Goal: Task Accomplishment & Management: Complete application form

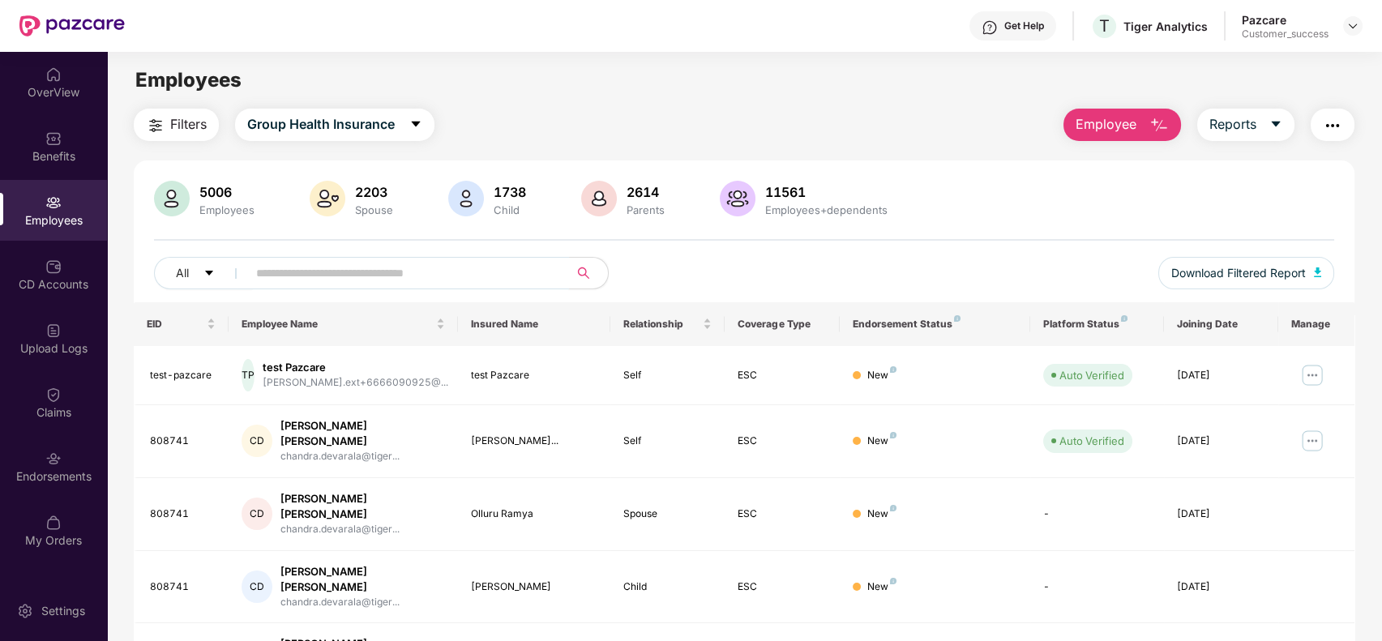
click at [388, 265] on input "text" at bounding box center [401, 273] width 291 height 24
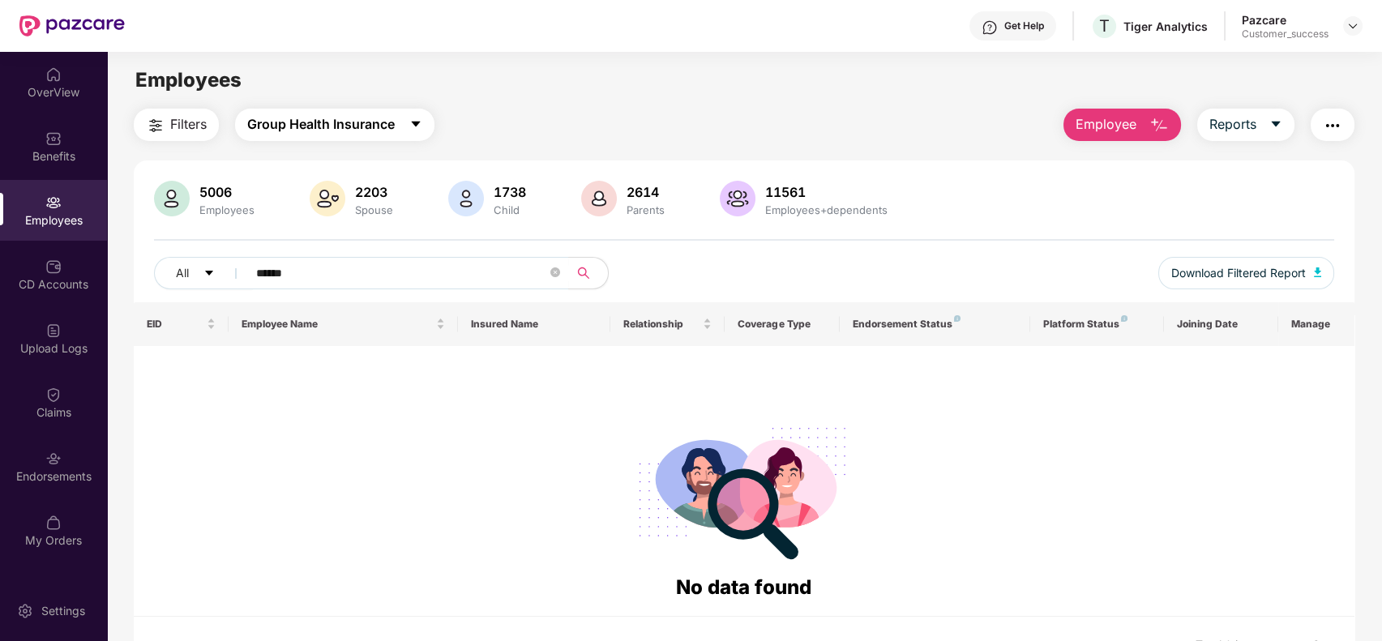
click at [330, 115] on span "Group Health Insurance" at bounding box center [321, 124] width 148 height 20
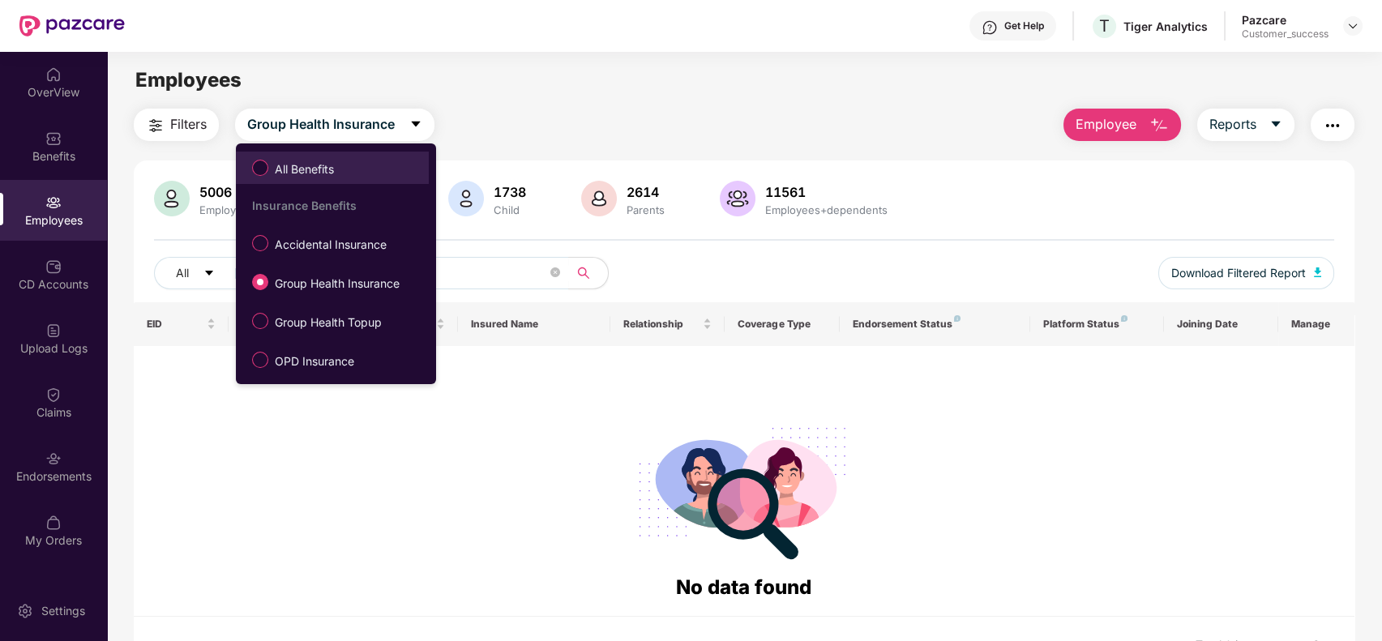
click at [356, 171] on span "All Benefits" at bounding box center [332, 168] width 177 height 28
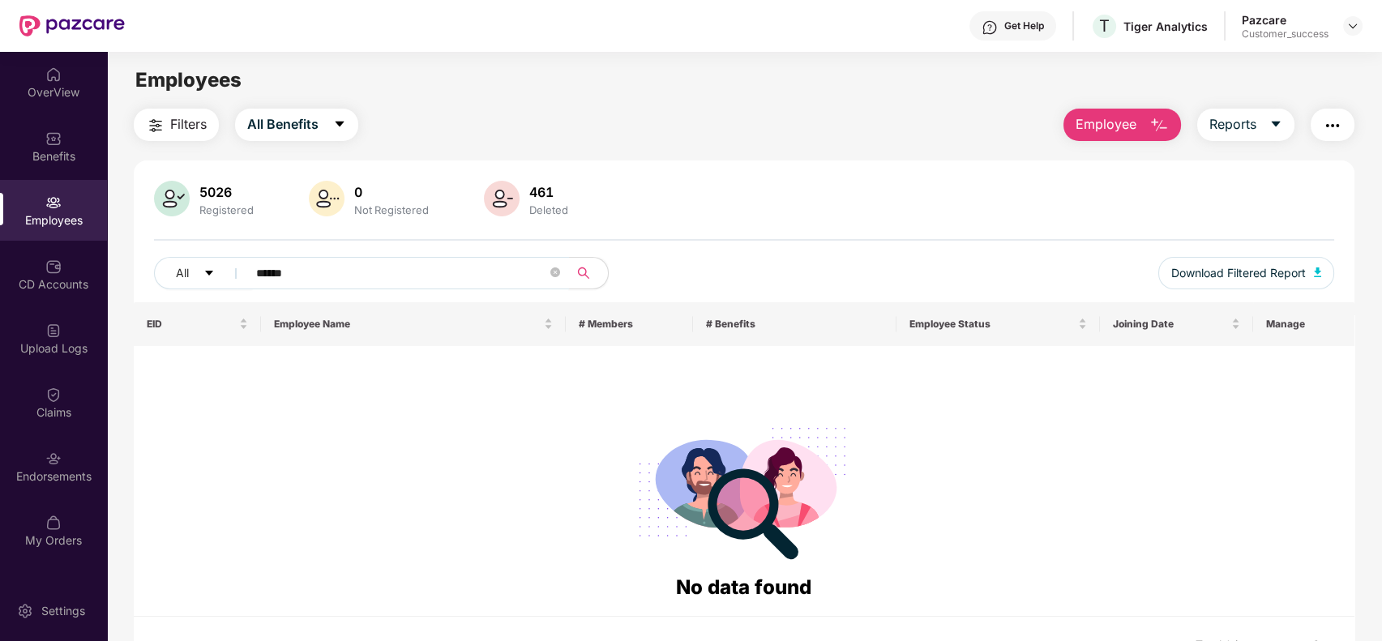
click at [318, 269] on input "******" at bounding box center [401, 273] width 291 height 24
type input "*"
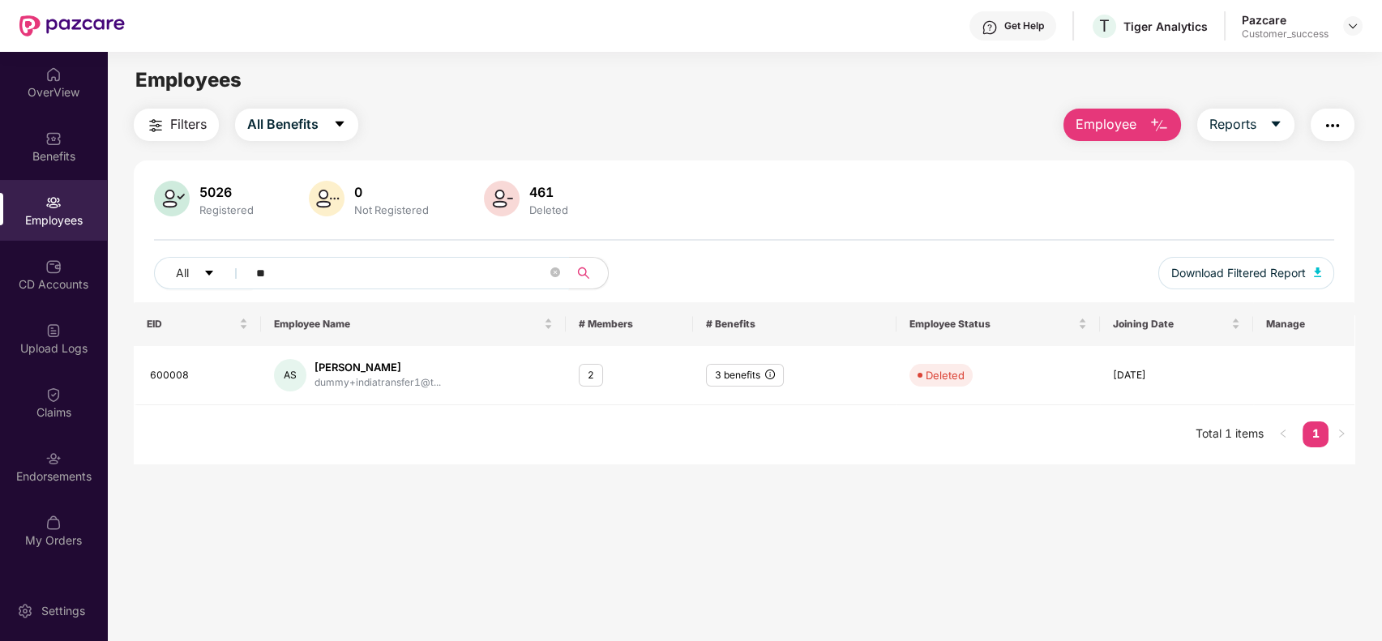
type input "*"
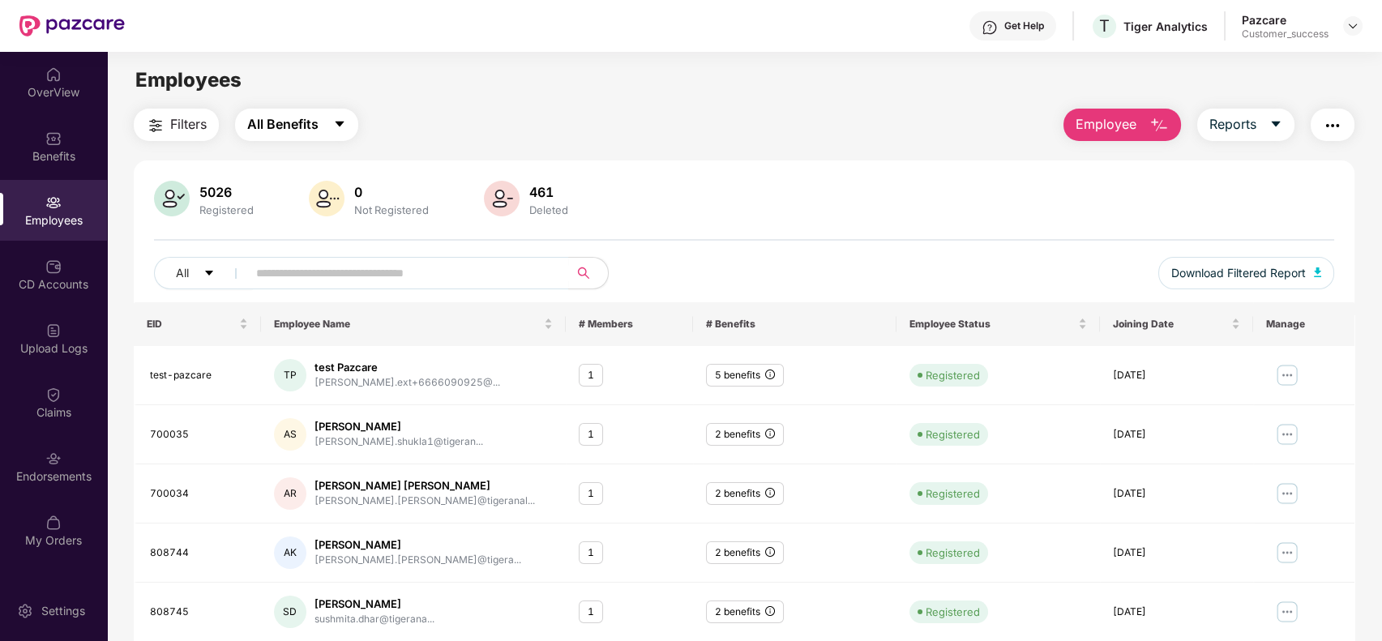
click at [302, 130] on span "All Benefits" at bounding box center [282, 124] width 71 height 20
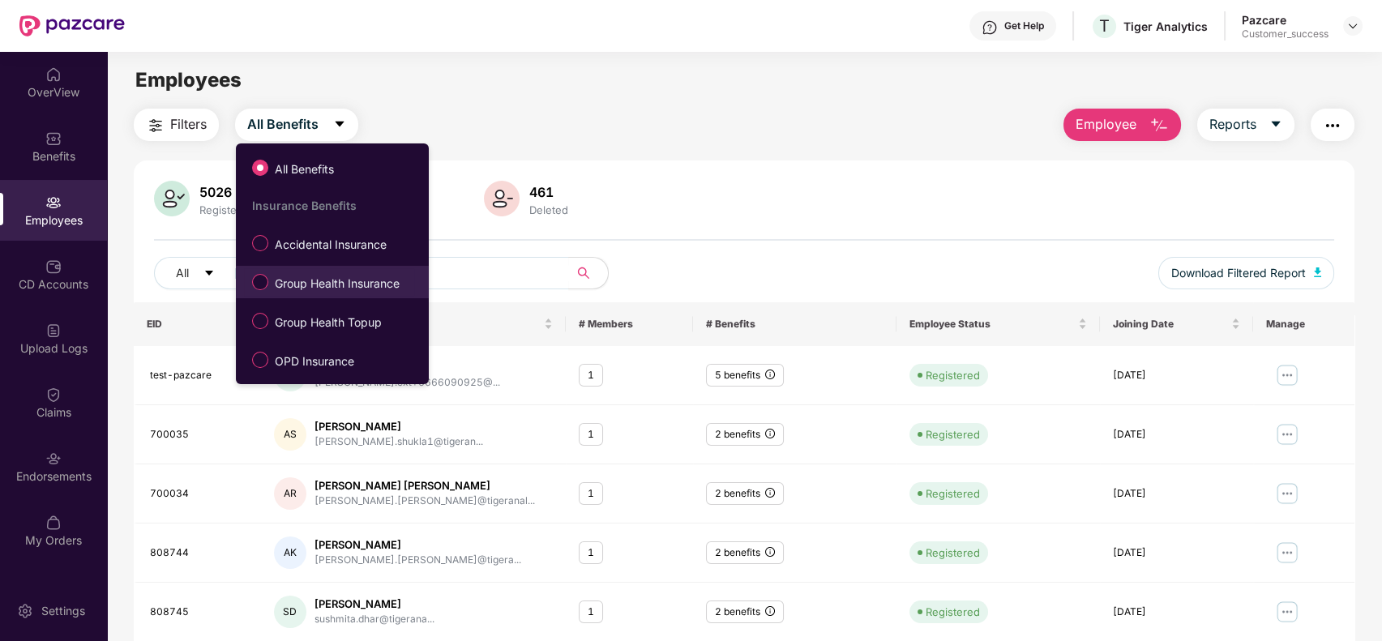
click at [309, 275] on span "Group Health Insurance" at bounding box center [337, 284] width 138 height 18
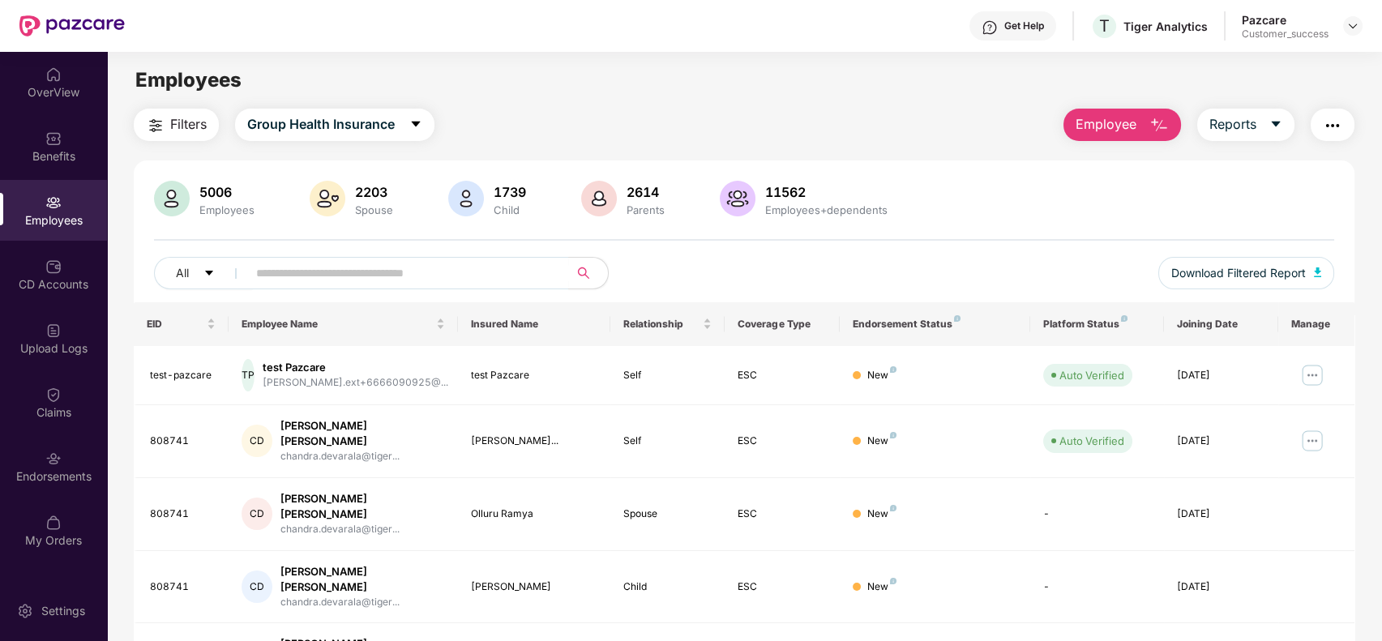
click at [1133, 131] on span "Employee" at bounding box center [1106, 124] width 61 height 20
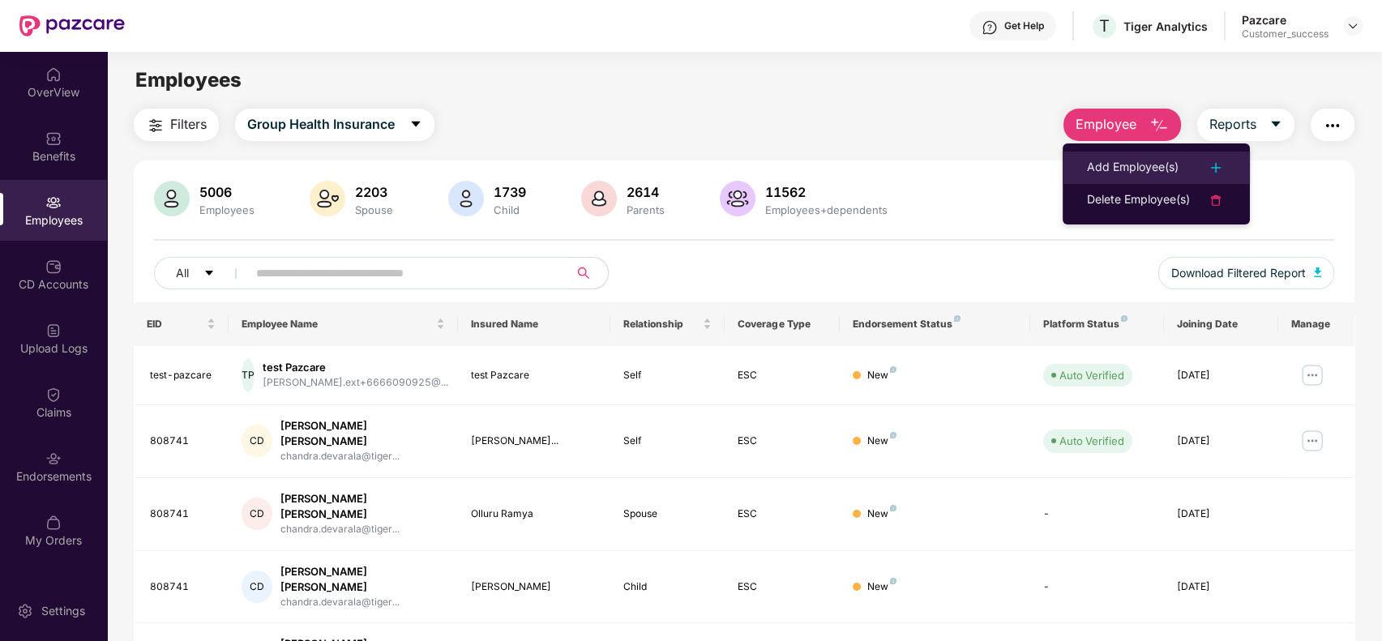
click at [1124, 156] on li "Add Employee(s)" at bounding box center [1156, 168] width 187 height 32
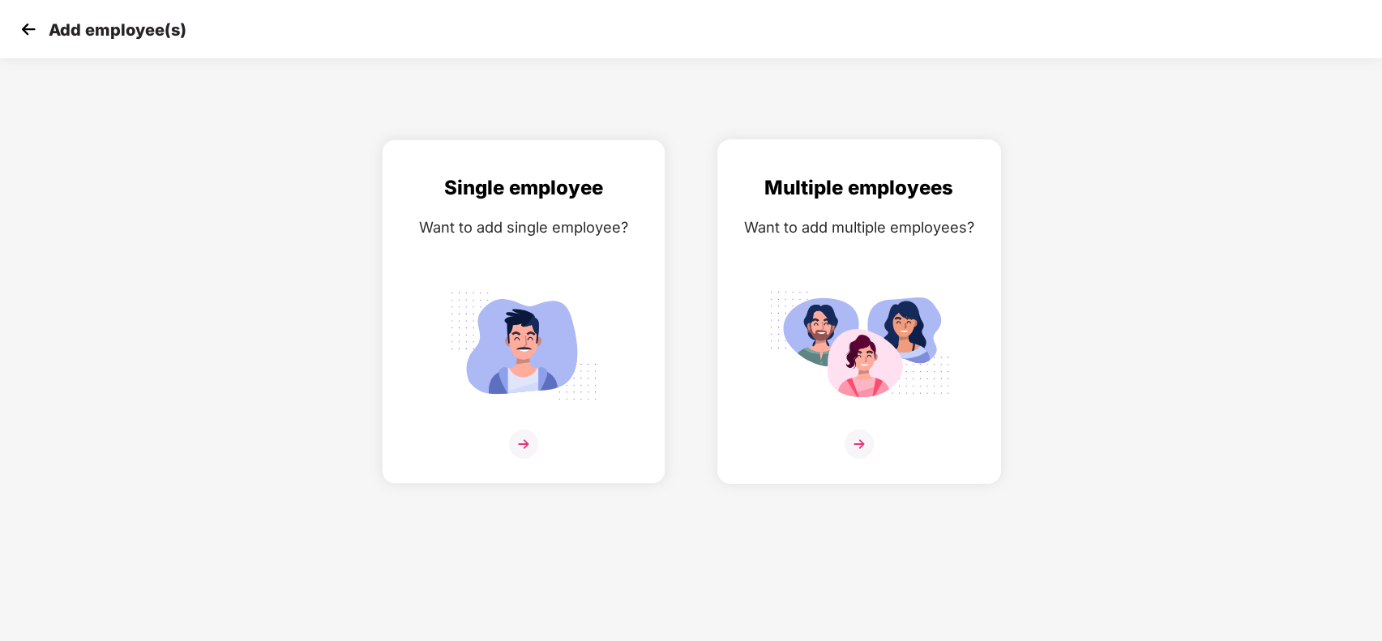
click at [807, 305] on img at bounding box center [860, 346] width 182 height 126
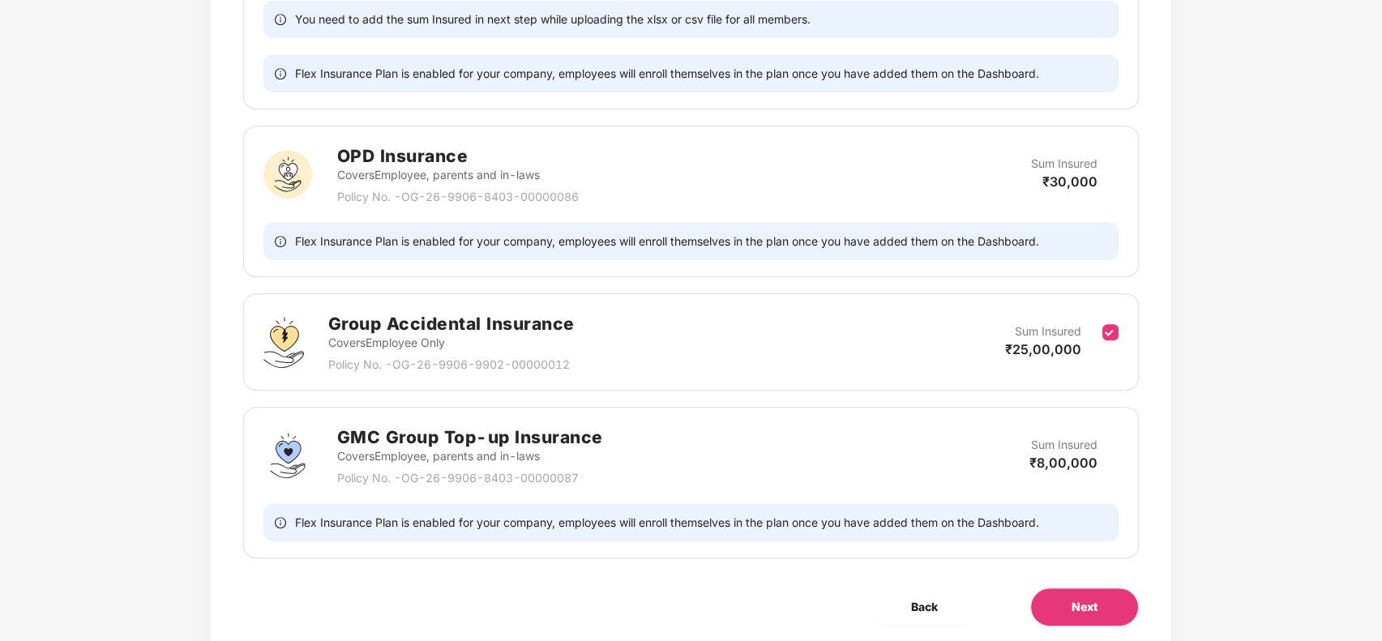
scroll to position [1665, 0]
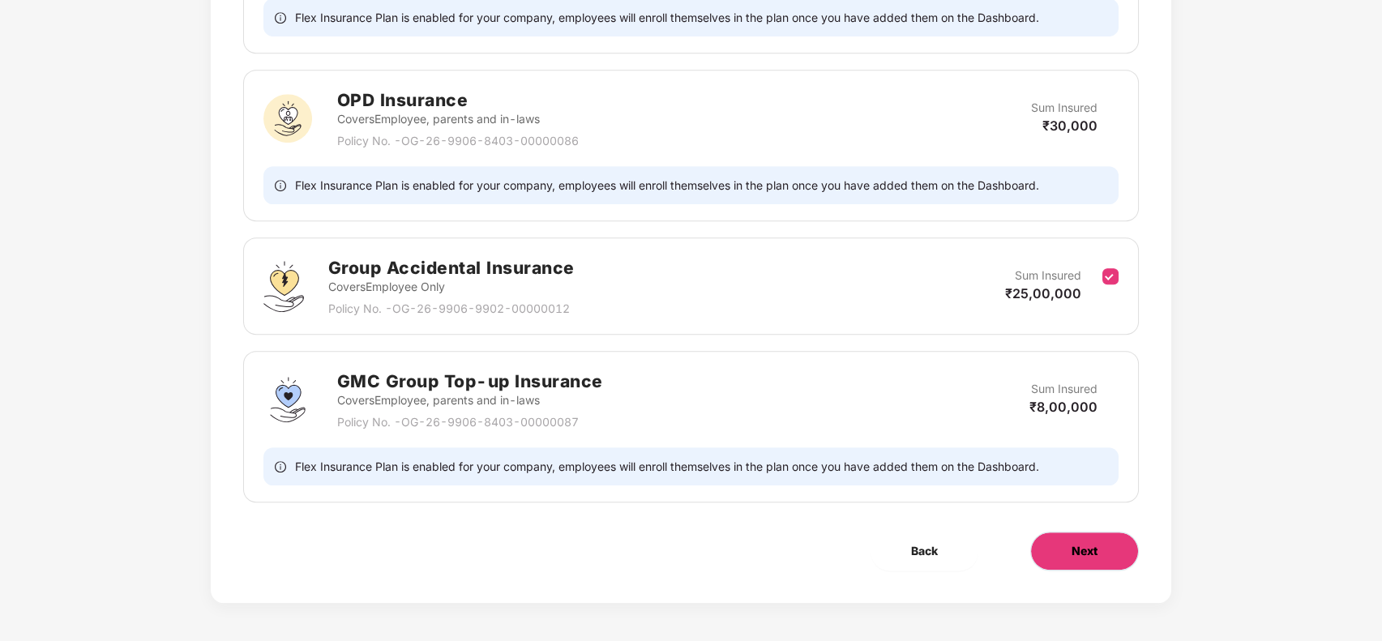
click at [1085, 552] on span "Next" at bounding box center [1085, 551] width 26 height 18
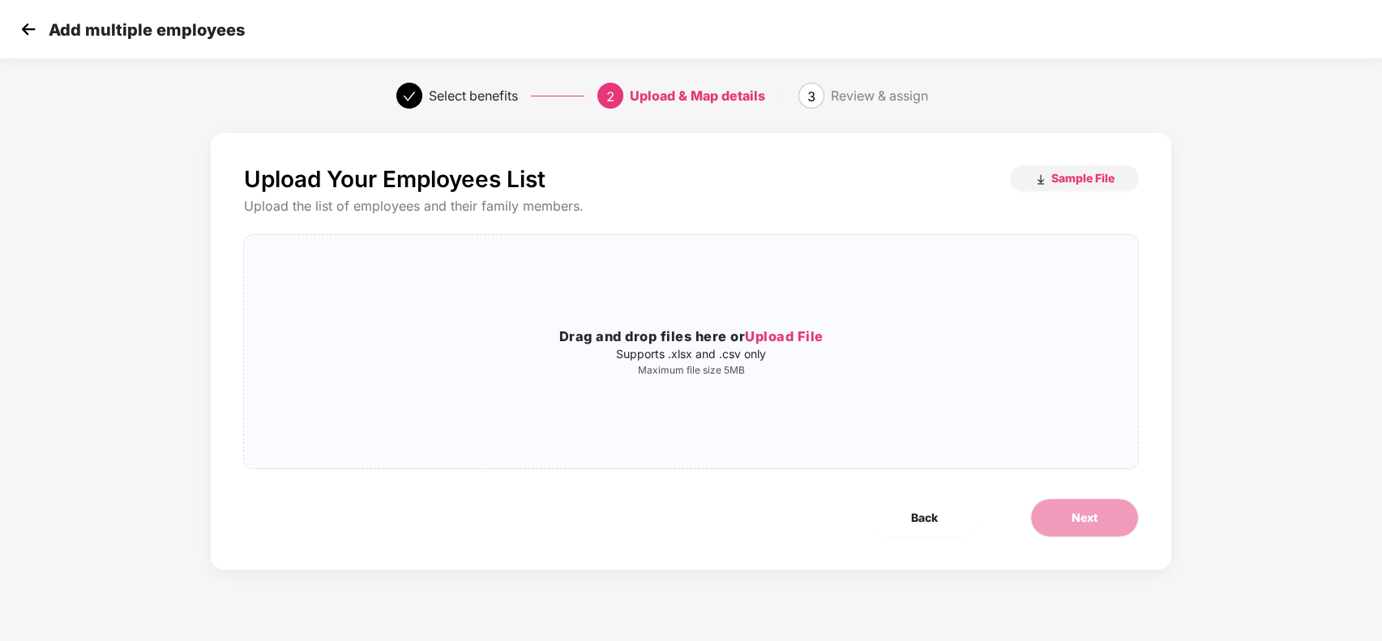
scroll to position [0, 0]
click at [1076, 174] on span "Sample File" at bounding box center [1082, 177] width 63 height 15
click at [798, 323] on div "Drag and drop files here or Upload File Supports .xlsx and .csv only Maximum fi…" at bounding box center [690, 352] width 893 height 208
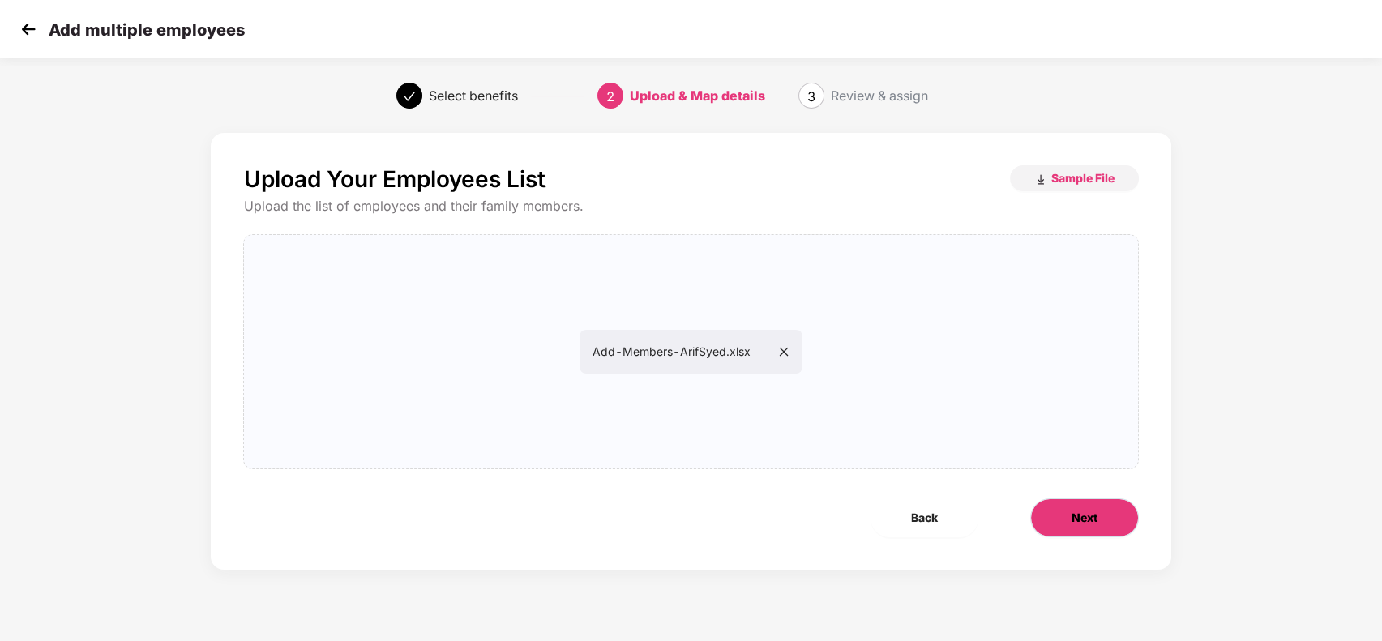
click at [1098, 520] on button "Next" at bounding box center [1084, 518] width 109 height 39
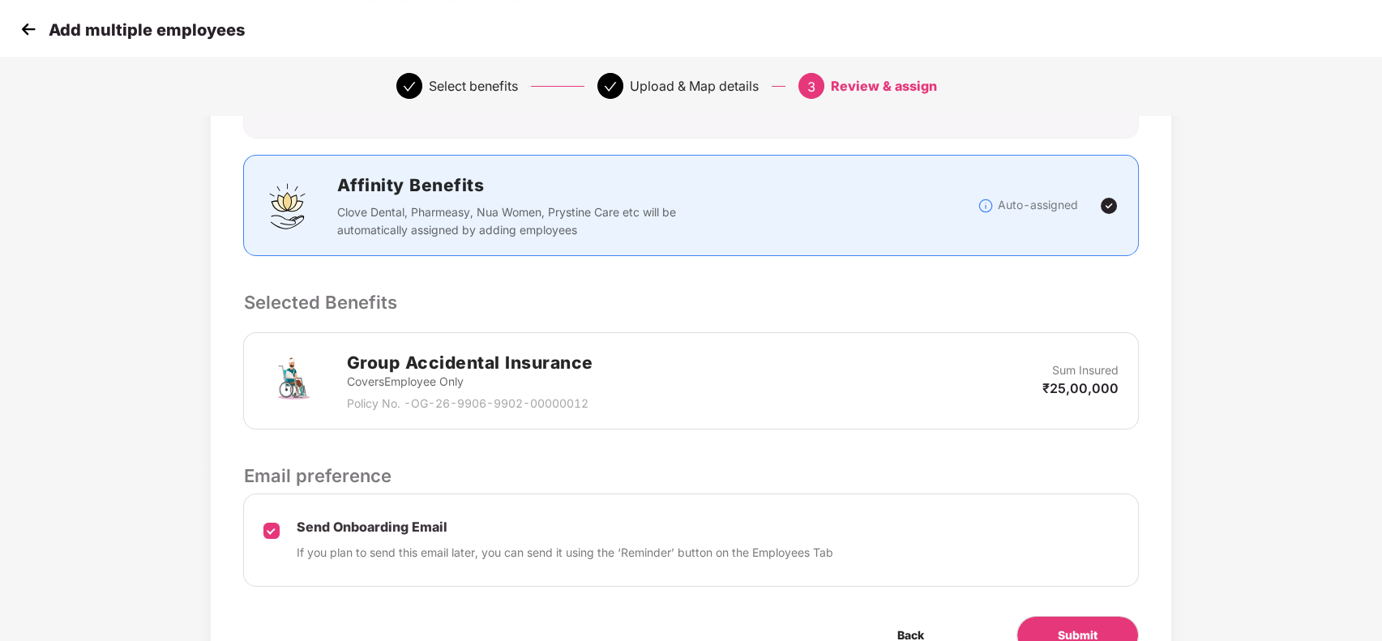
scroll to position [261, 0]
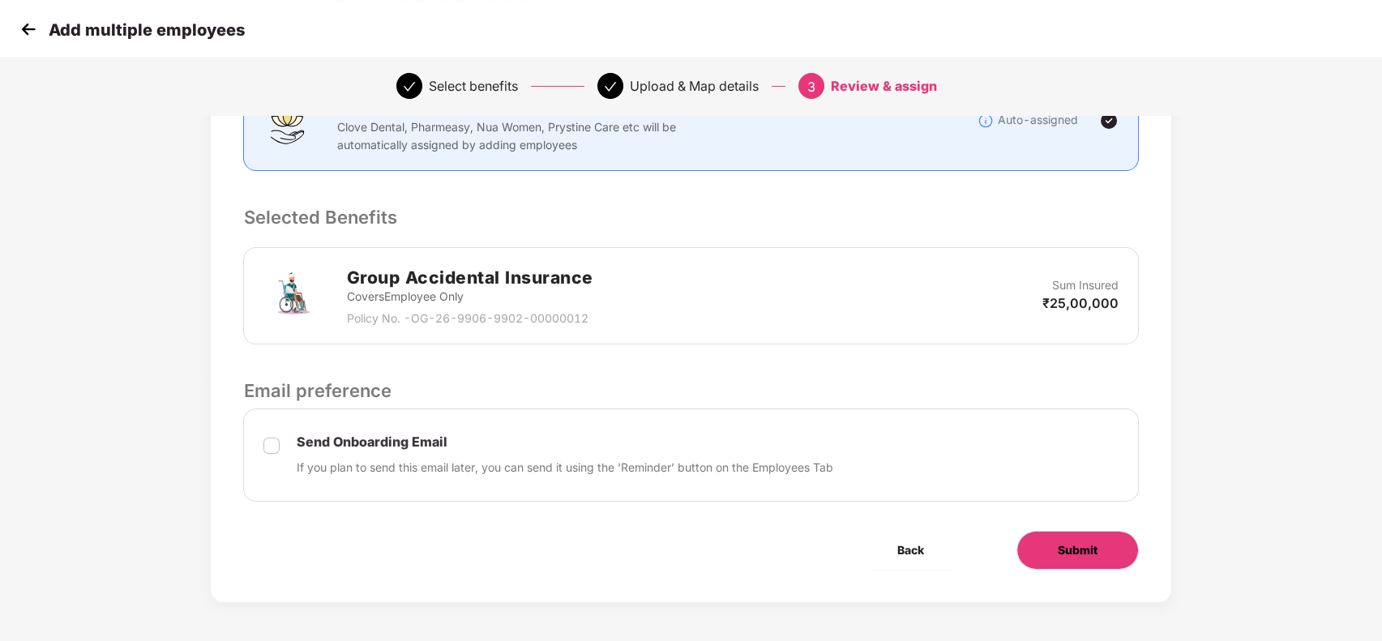
click at [1071, 542] on span "Submit" at bounding box center [1078, 551] width 40 height 18
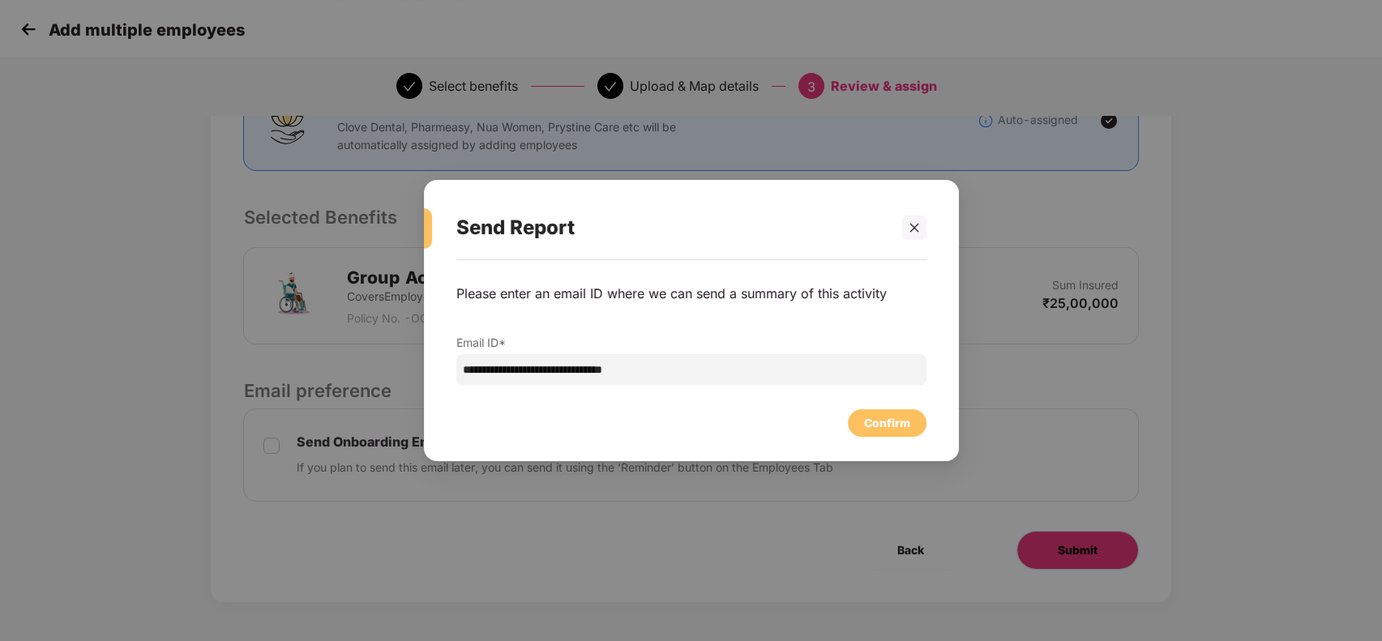
scroll to position [0, 0]
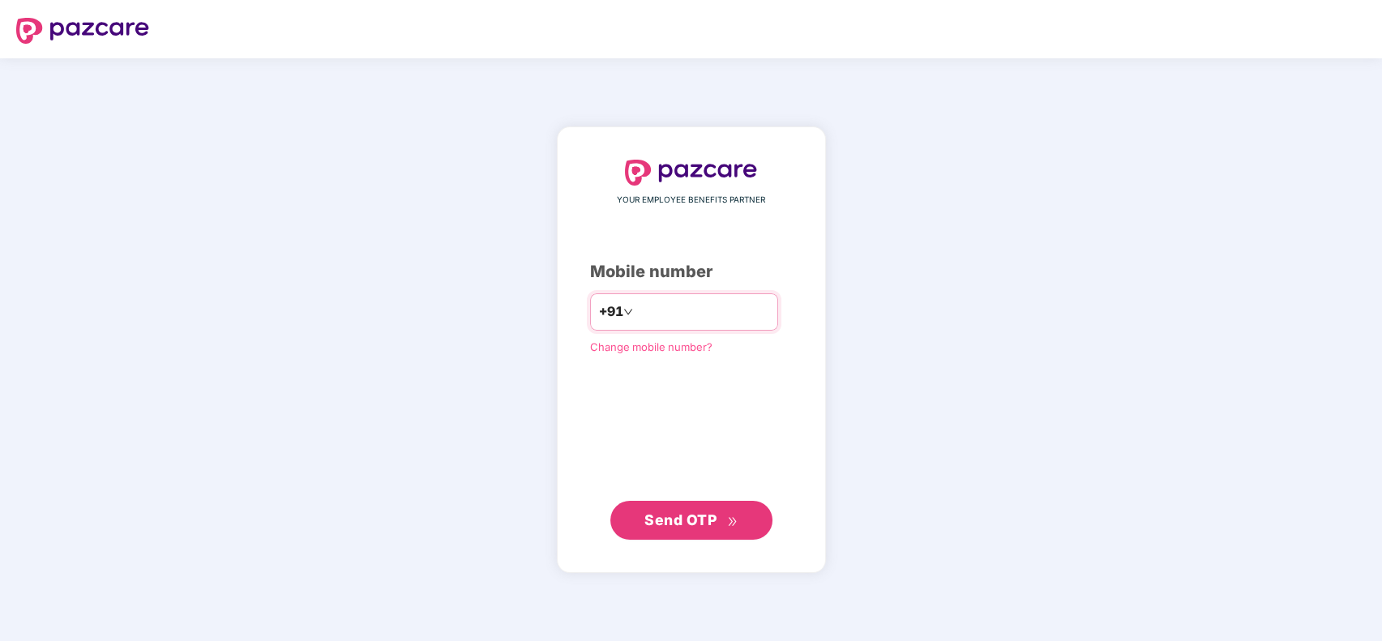
type input "**********"
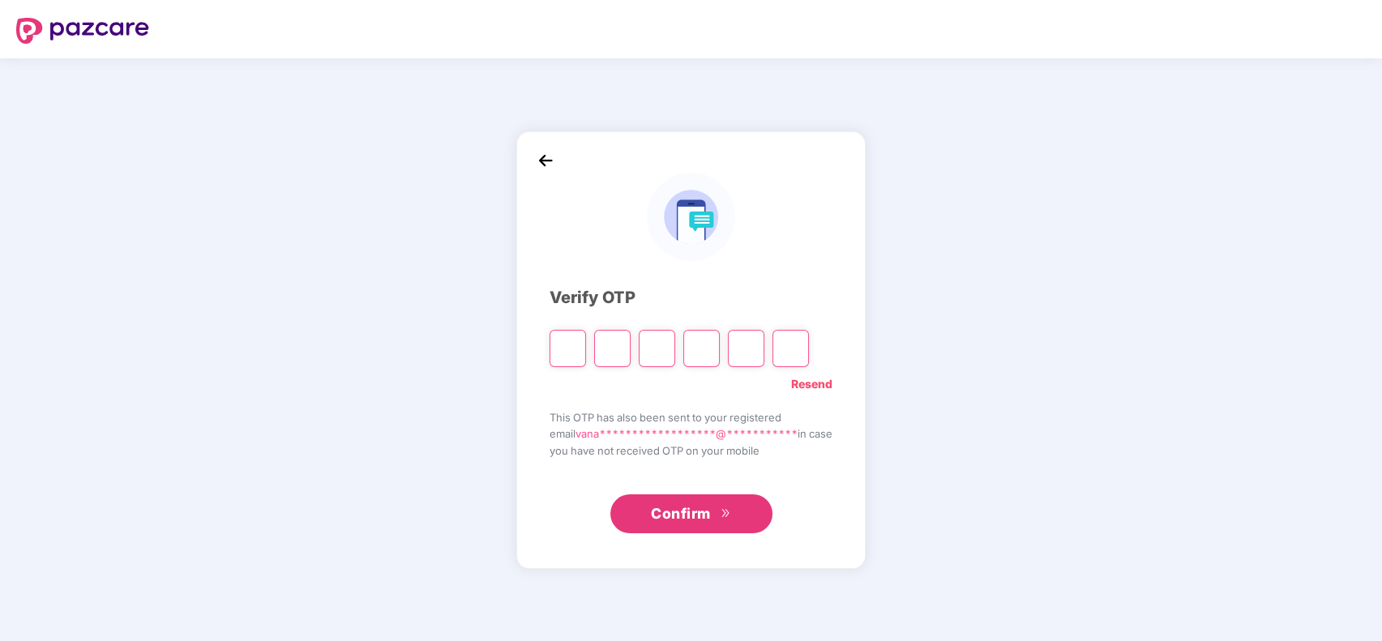
type input "*"
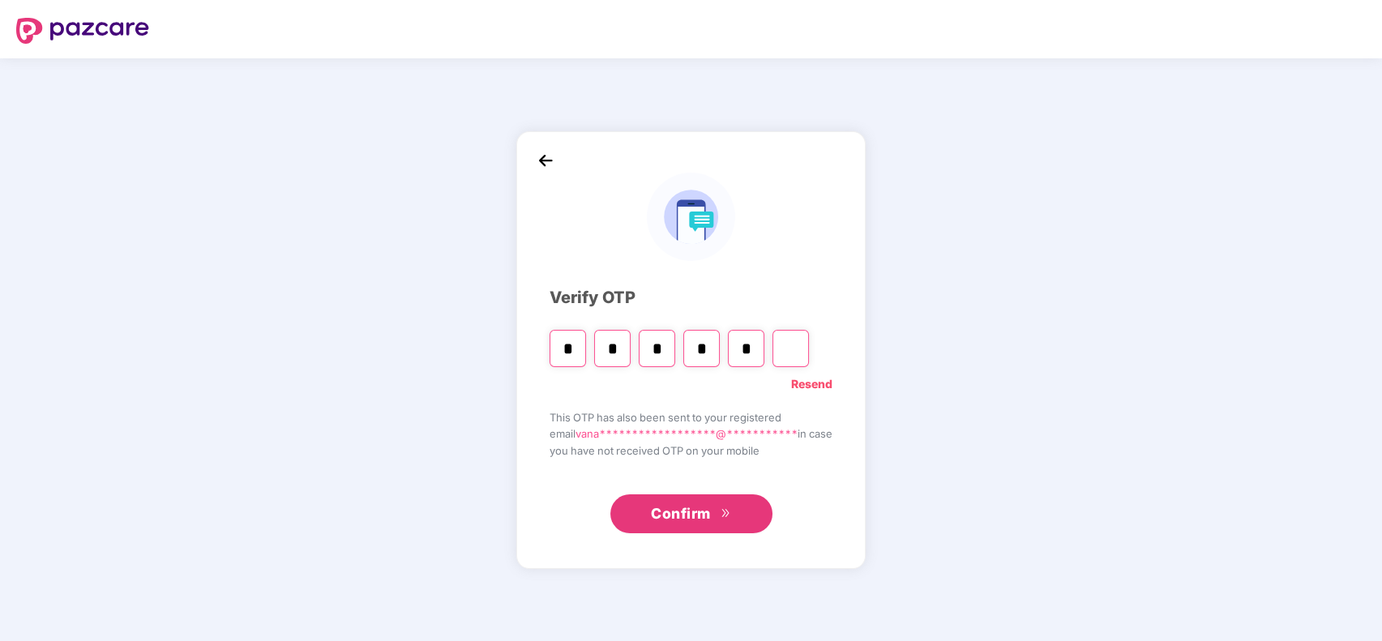
type input "*"
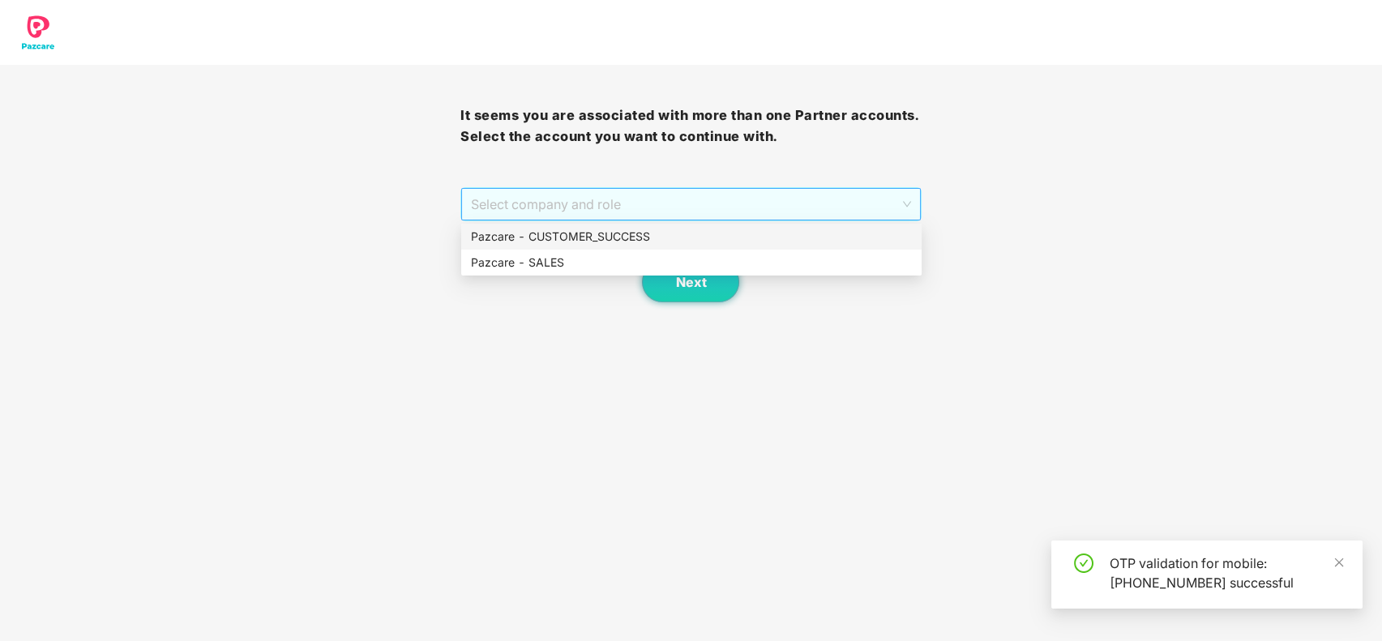
click at [667, 202] on span "Select company and role" at bounding box center [690, 204] width 439 height 31
click at [667, 223] on div "Next" at bounding box center [690, 261] width 460 height 81
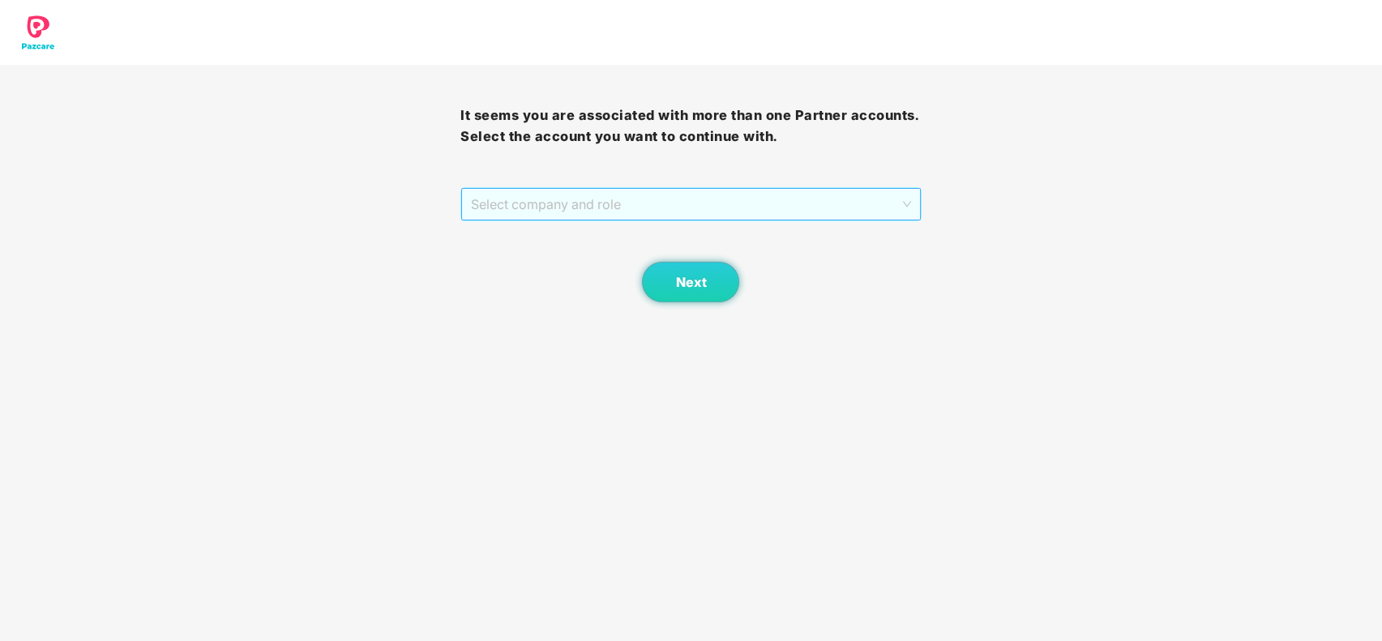
click at [713, 209] on span "Select company and role" at bounding box center [690, 204] width 439 height 31
click at [714, 234] on div "Pazcare - CUSTOMER_SUCCESS" at bounding box center [691, 237] width 441 height 18
click at [697, 276] on span "Next" at bounding box center [690, 282] width 31 height 15
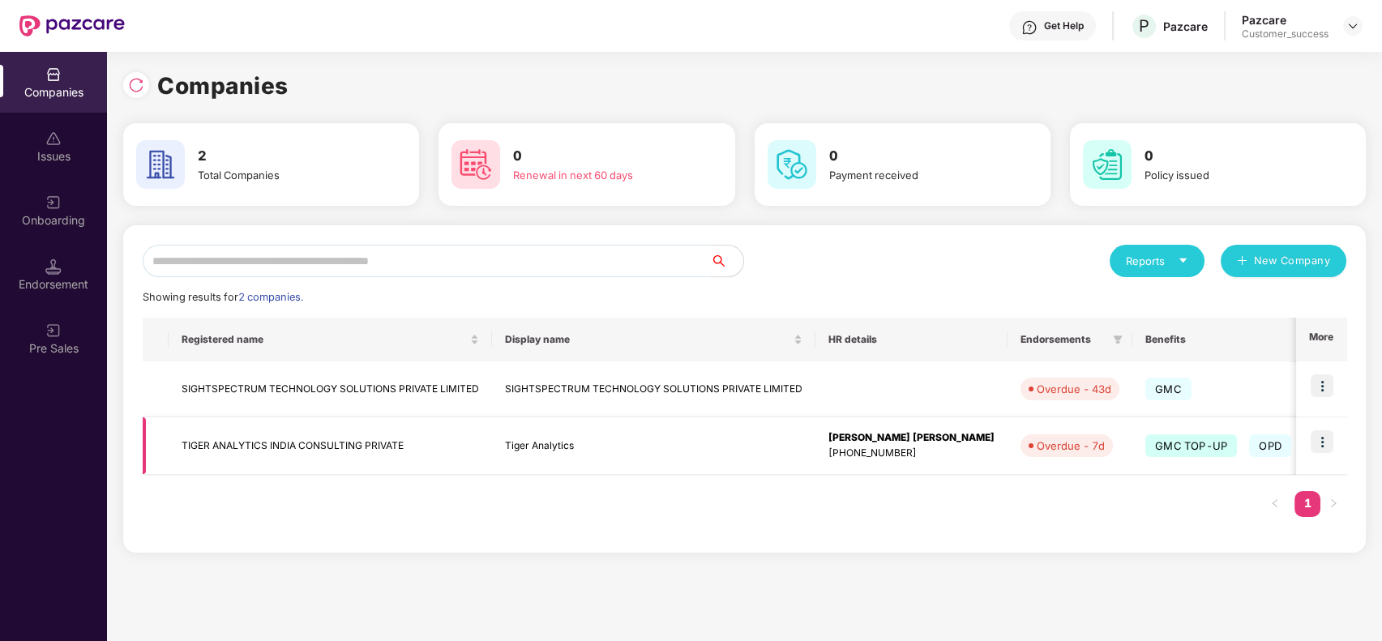
click at [1330, 435] on img at bounding box center [1322, 441] width 23 height 23
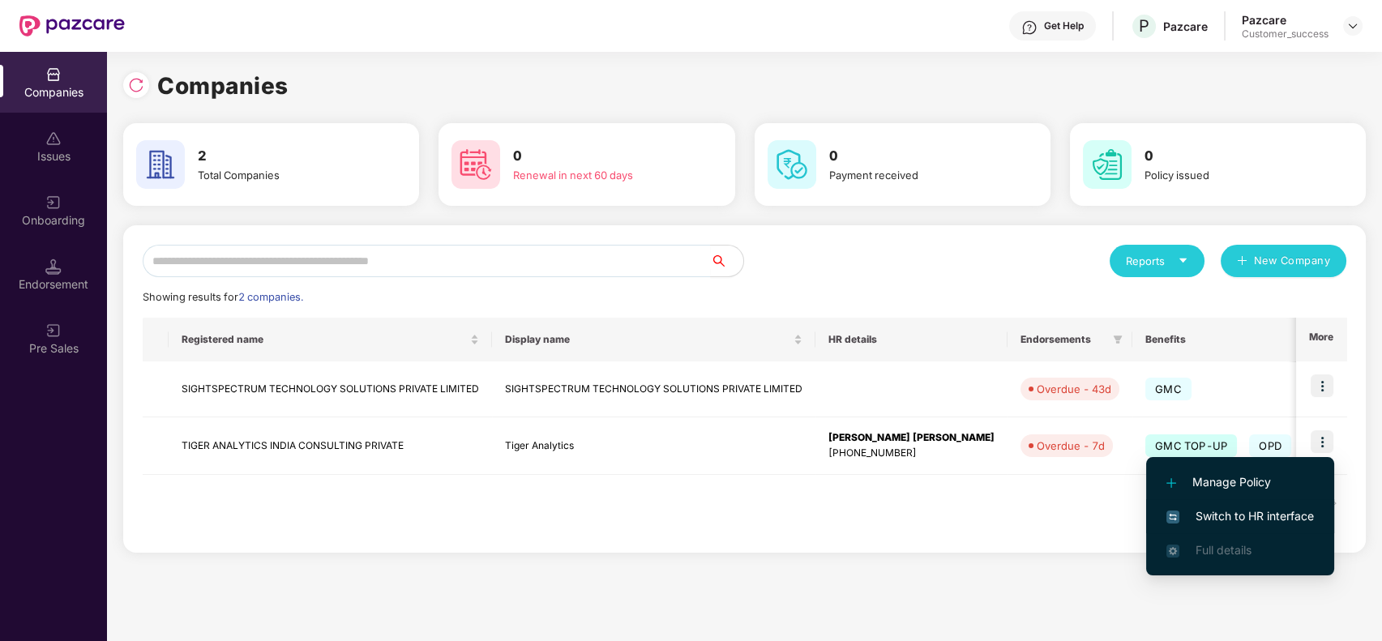
click at [1280, 506] on li "Switch to HR interface" at bounding box center [1240, 516] width 188 height 34
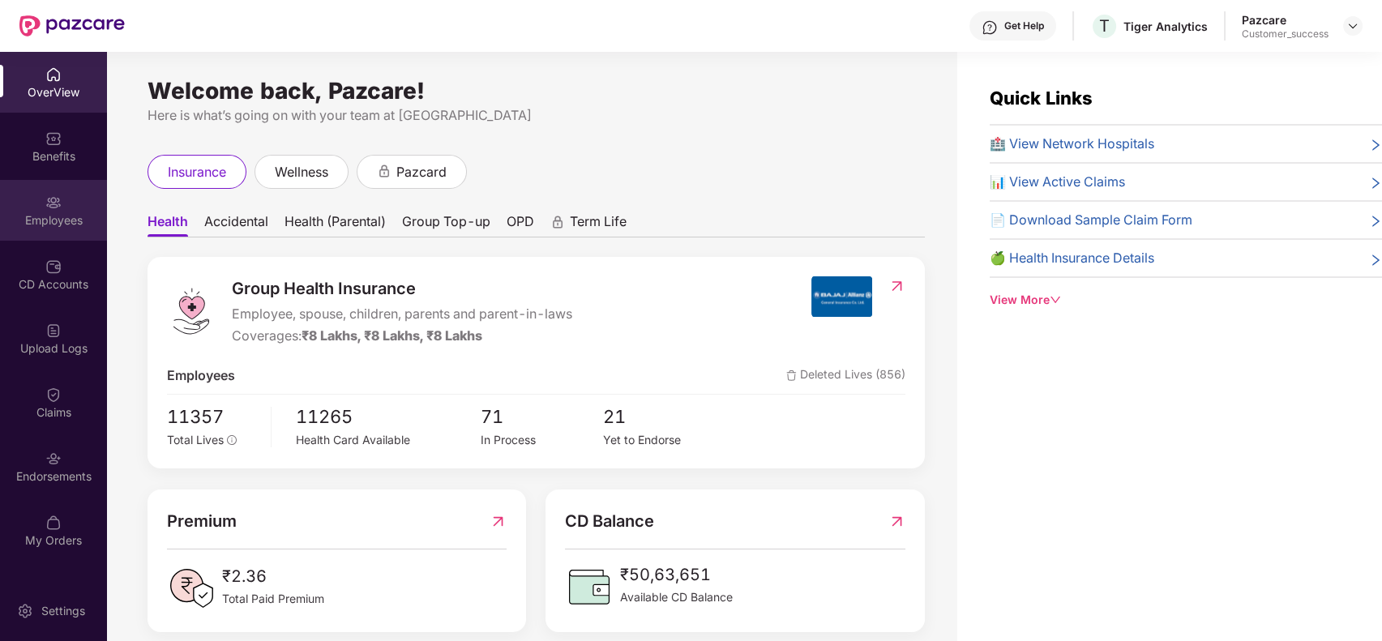
click at [74, 202] on div "Employees" at bounding box center [53, 210] width 107 height 61
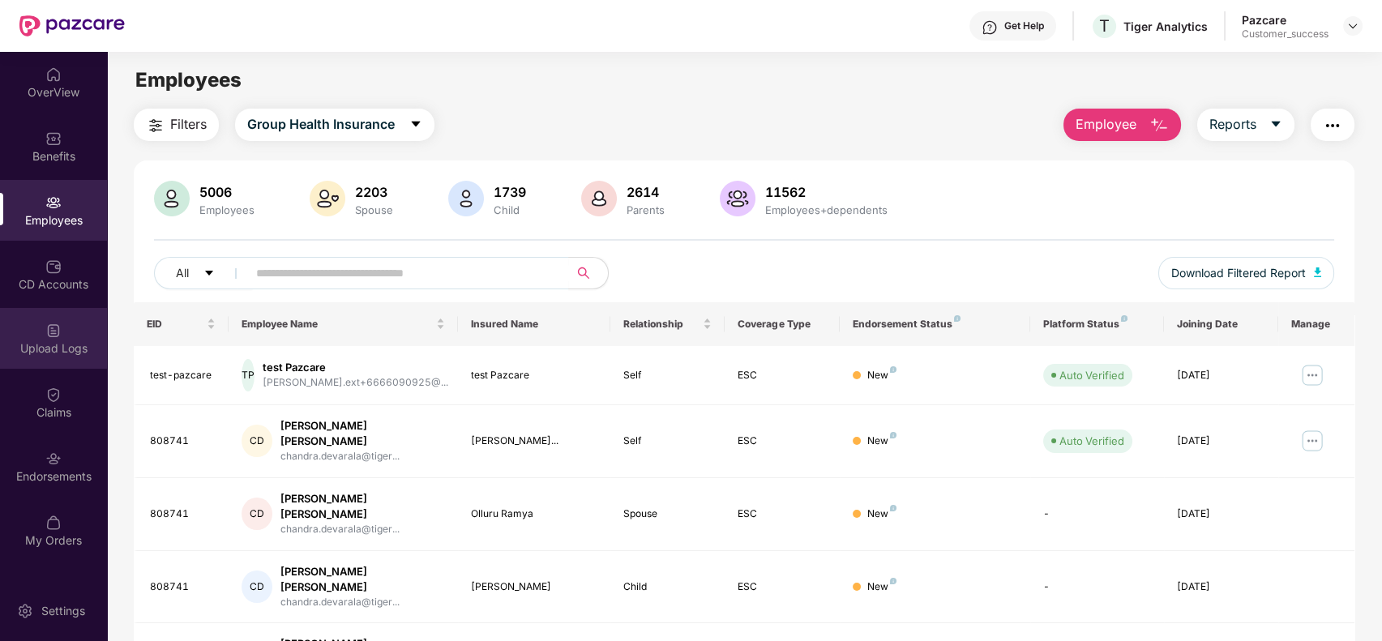
click at [68, 345] on div "Upload Logs" at bounding box center [53, 348] width 107 height 16
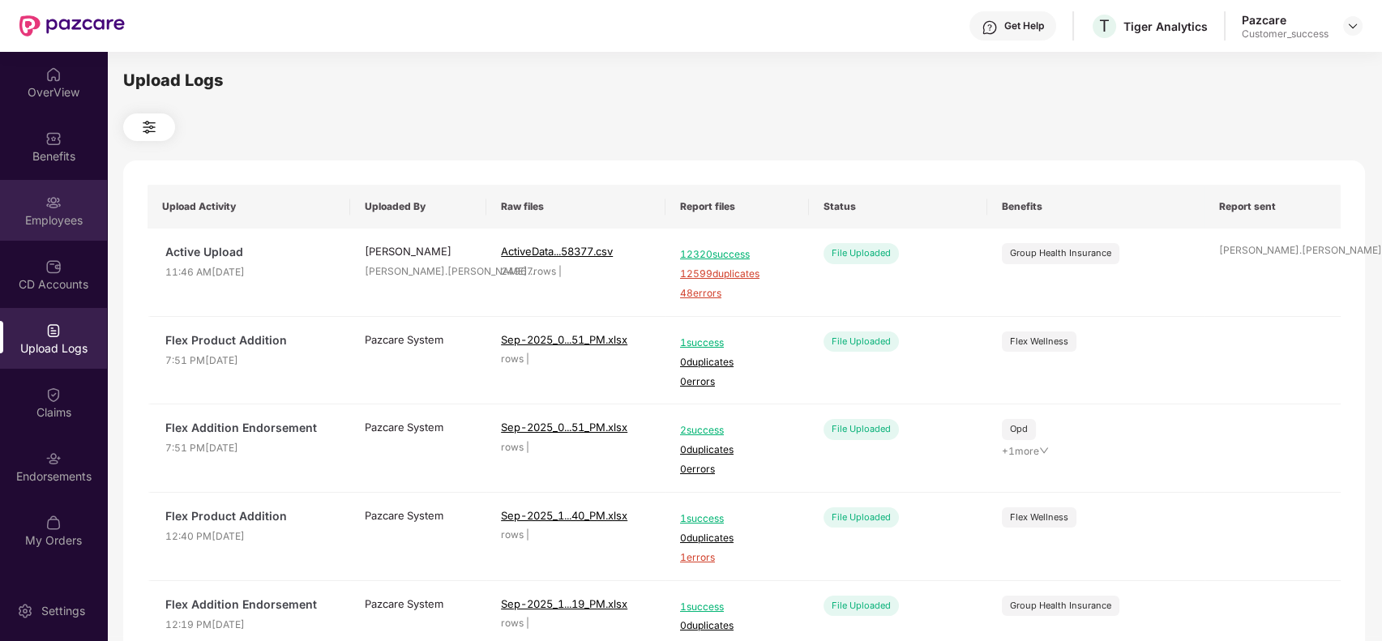
click at [46, 215] on div "Employees" at bounding box center [53, 220] width 107 height 16
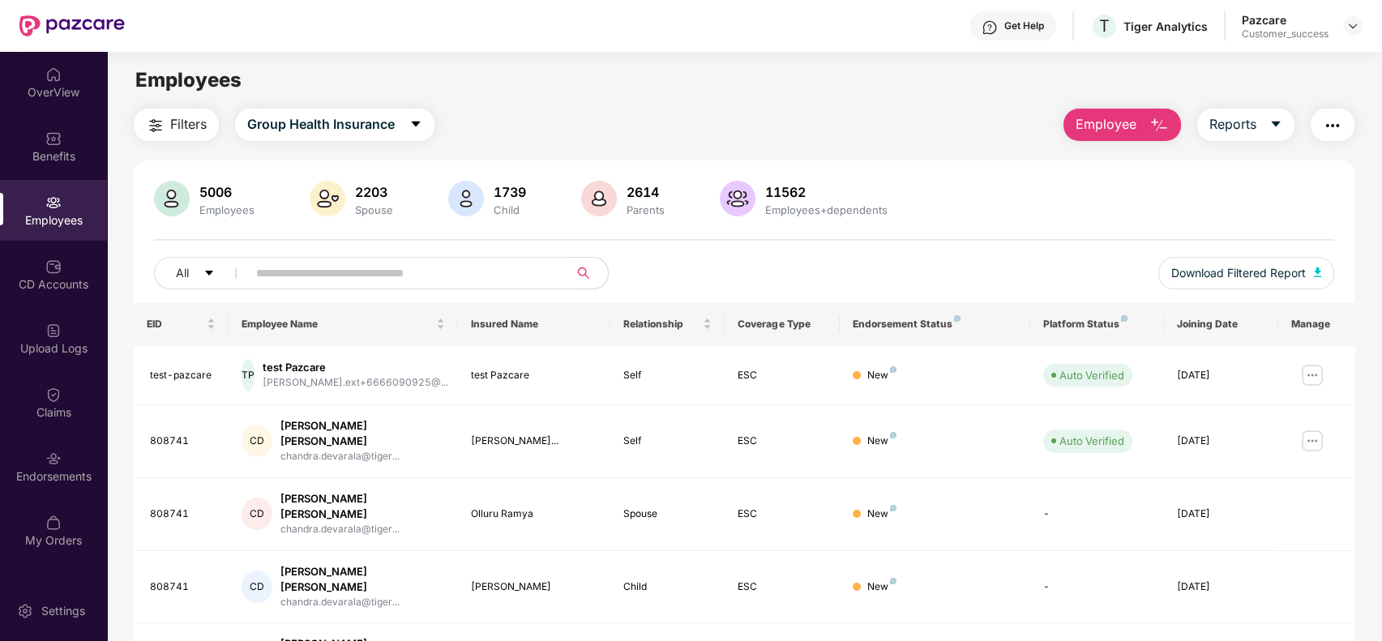
click at [272, 270] on input "text" at bounding box center [401, 273] width 291 height 24
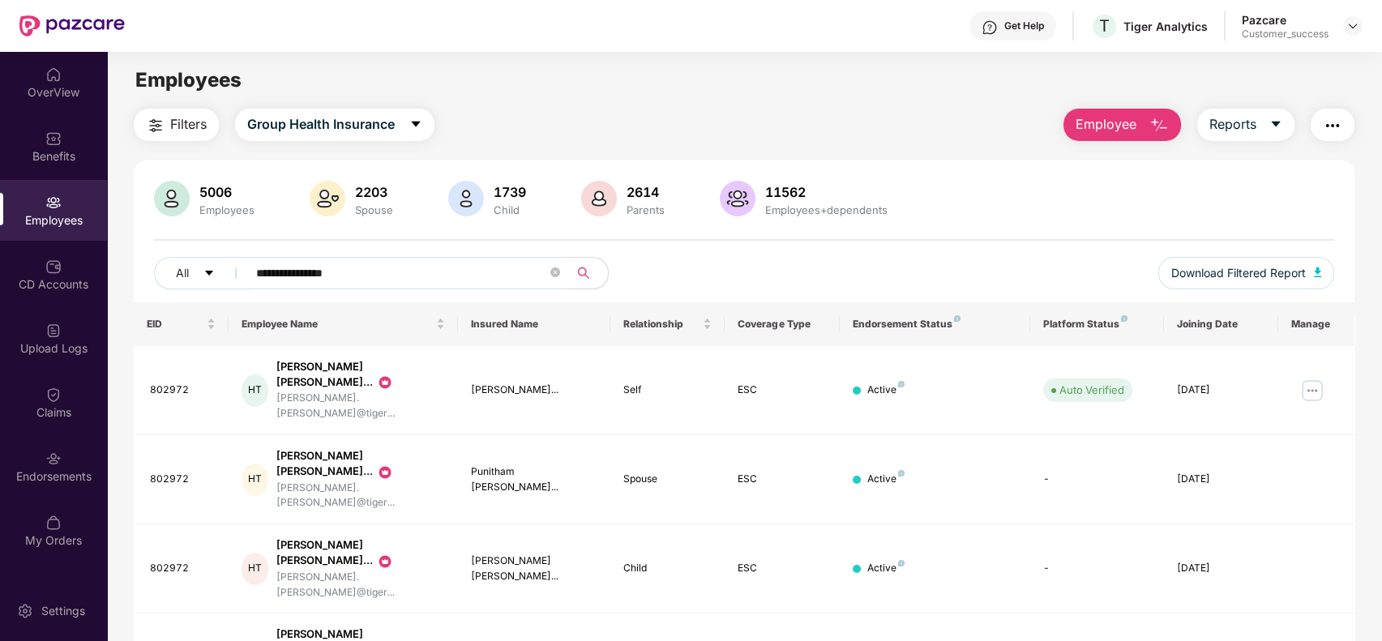
type input "**********"
click at [32, 340] on div "Upload Logs" at bounding box center [53, 348] width 107 height 16
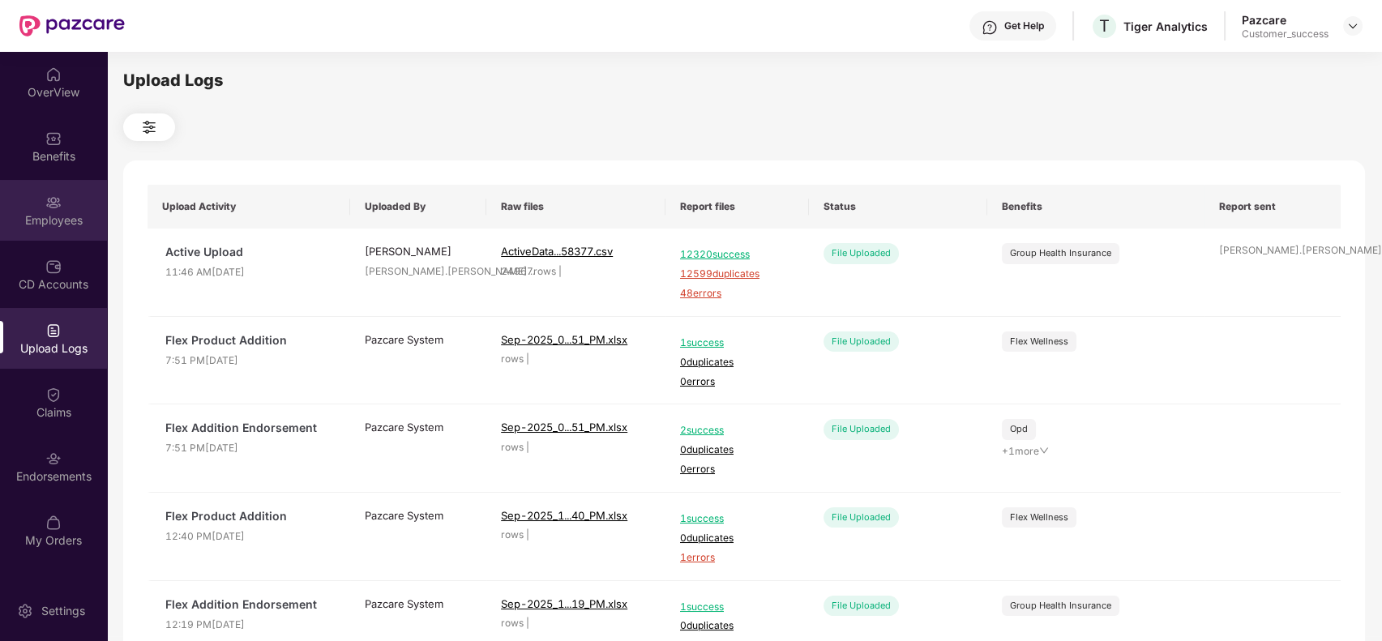
drag, startPoint x: 60, startPoint y: 177, endPoint x: 62, endPoint y: 188, distance: 11.5
click at [62, 188] on div "OverView Benefits Employees CD Accounts Upload Logs Claims Endorsements My Orde…" at bounding box center [53, 308] width 107 height 512
click at [62, 188] on div "Employees" at bounding box center [53, 210] width 107 height 61
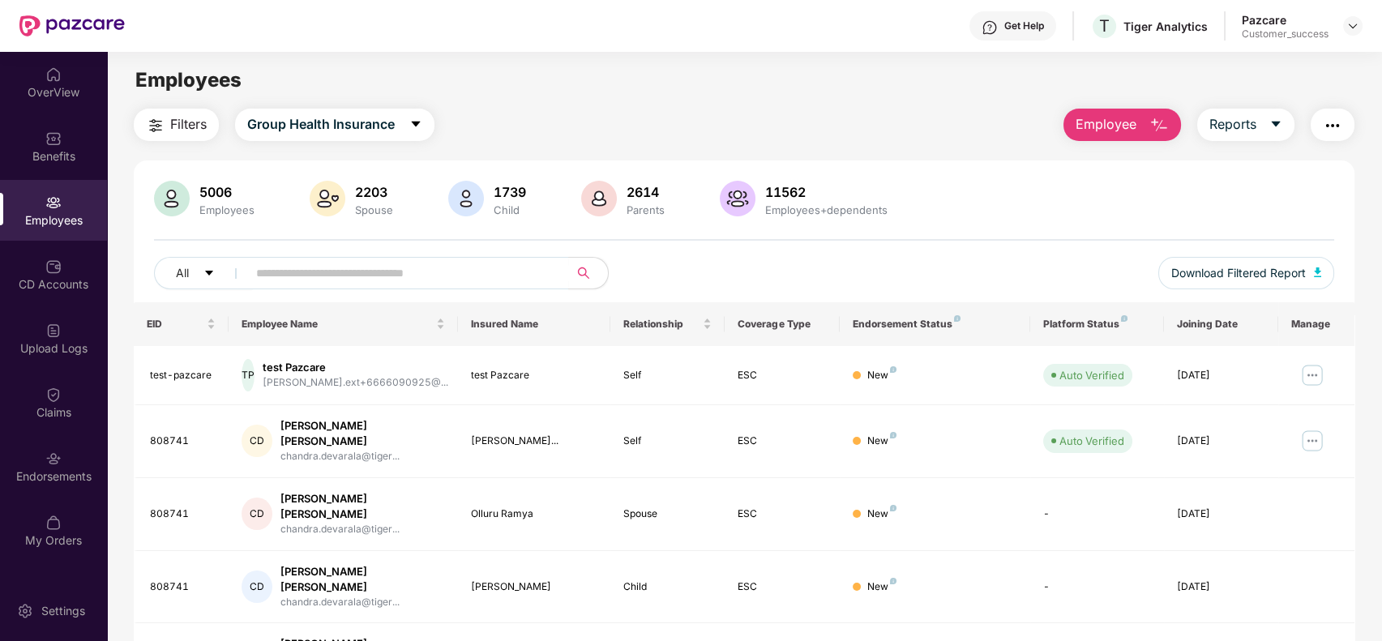
click at [1122, 133] on span "Employee" at bounding box center [1106, 124] width 61 height 20
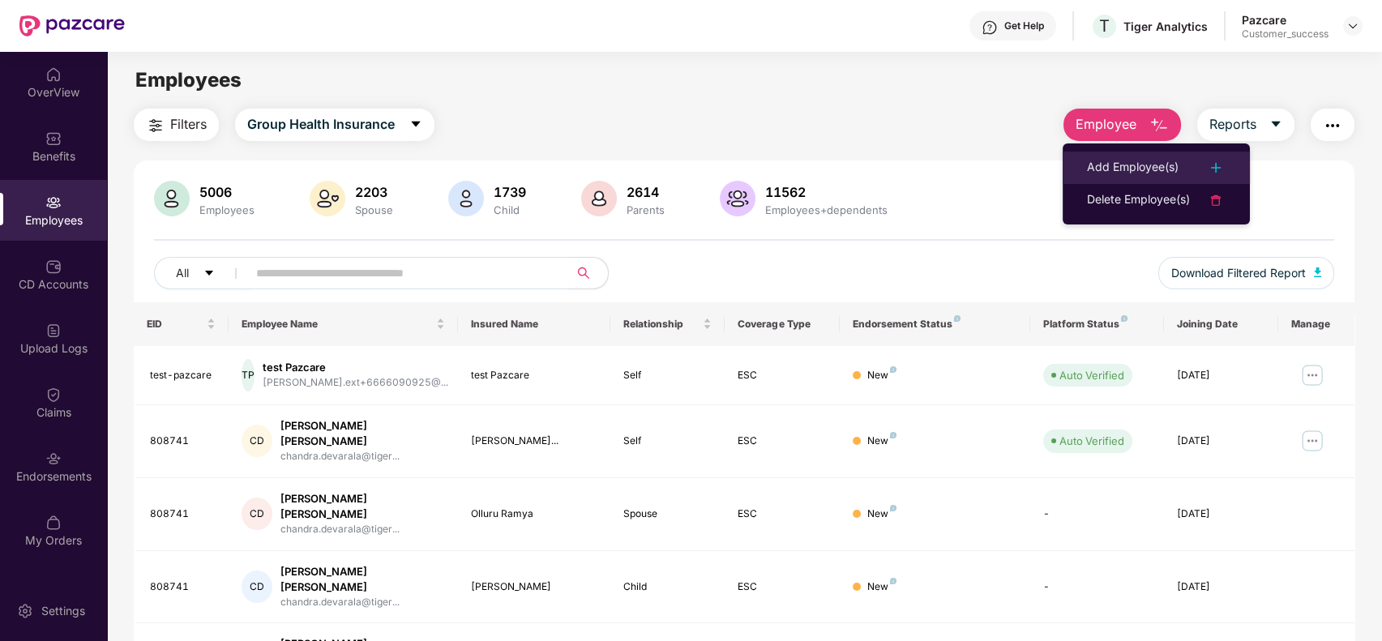
click at [1098, 160] on div "Add Employee(s)" at bounding box center [1133, 167] width 92 height 19
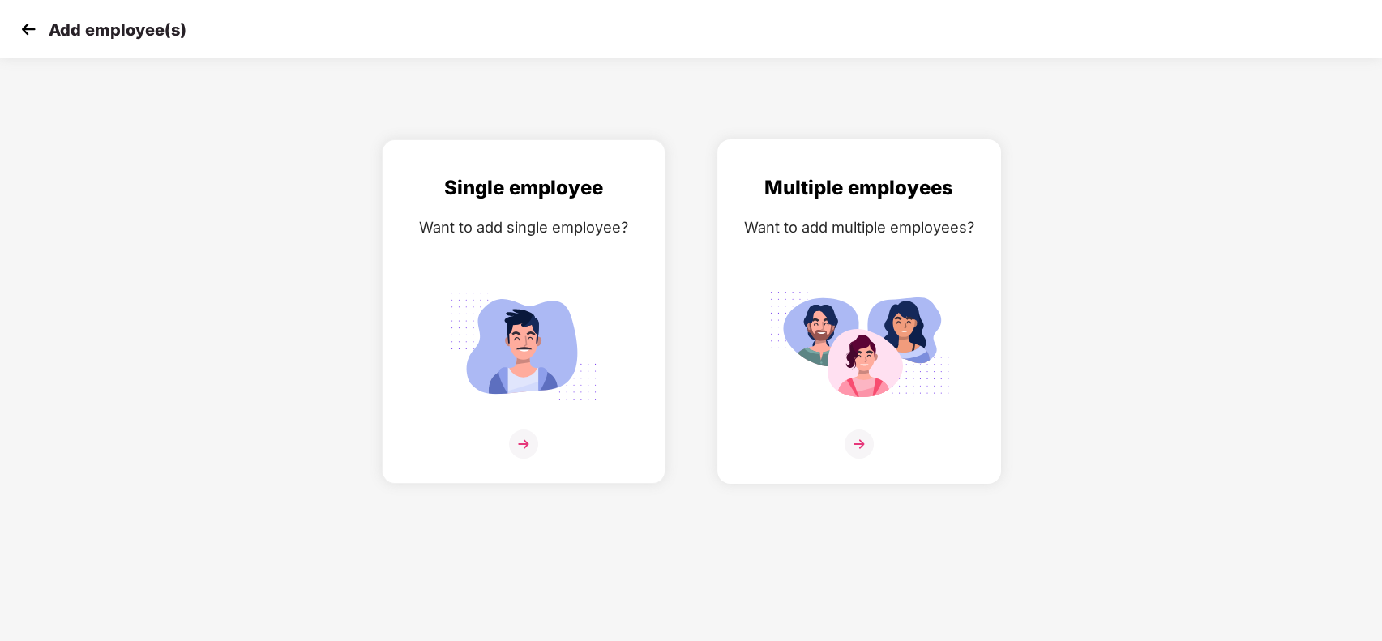
click at [859, 259] on div "Multiple employees Want to add multiple employees?" at bounding box center [859, 326] width 250 height 306
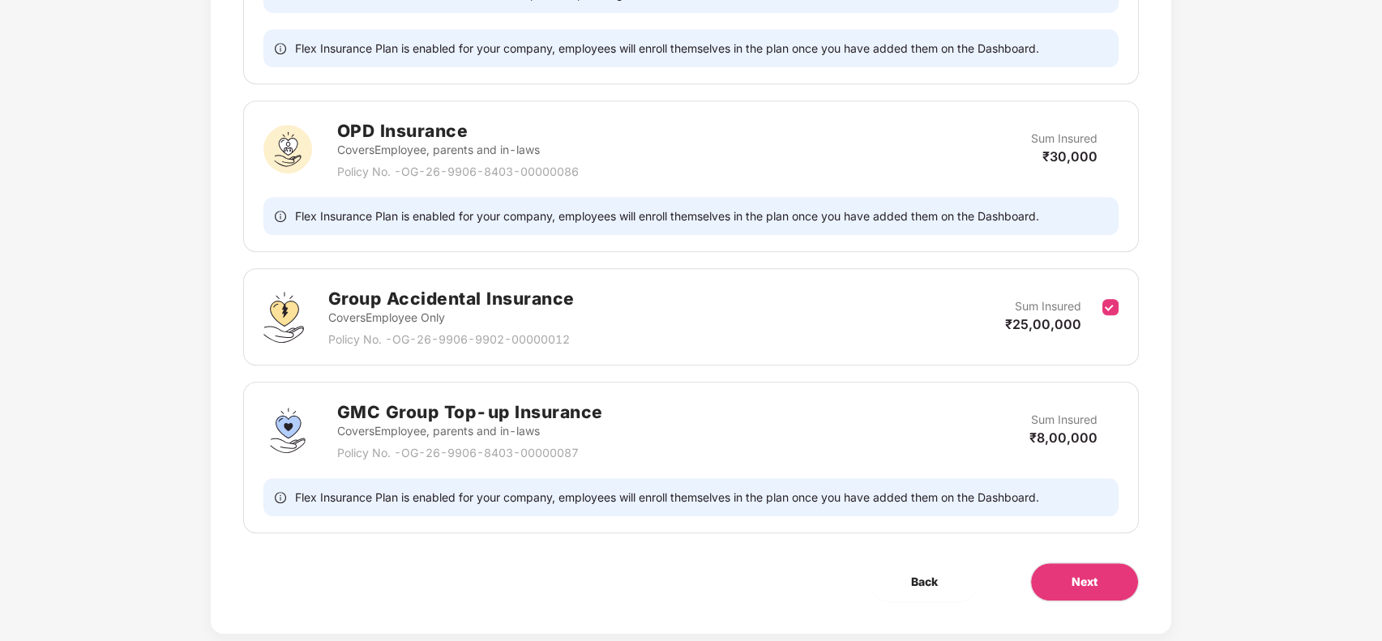
scroll to position [1648, 0]
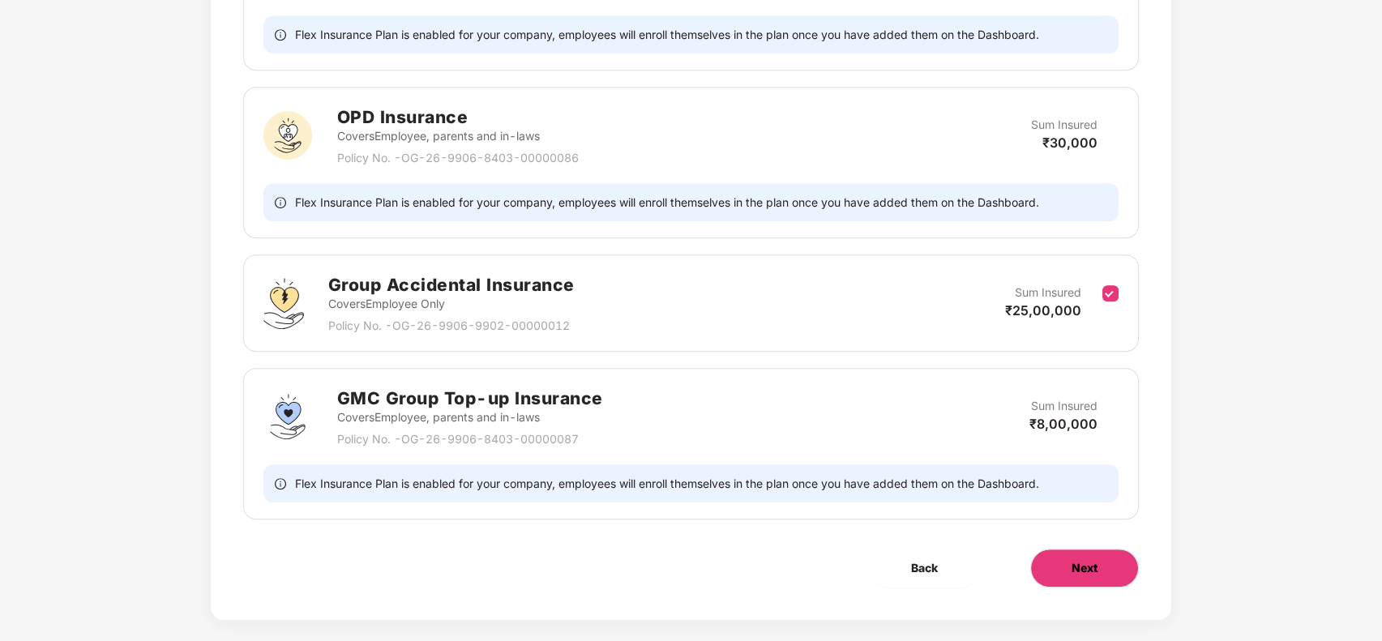
click at [1110, 555] on button "Next" at bounding box center [1084, 568] width 109 height 39
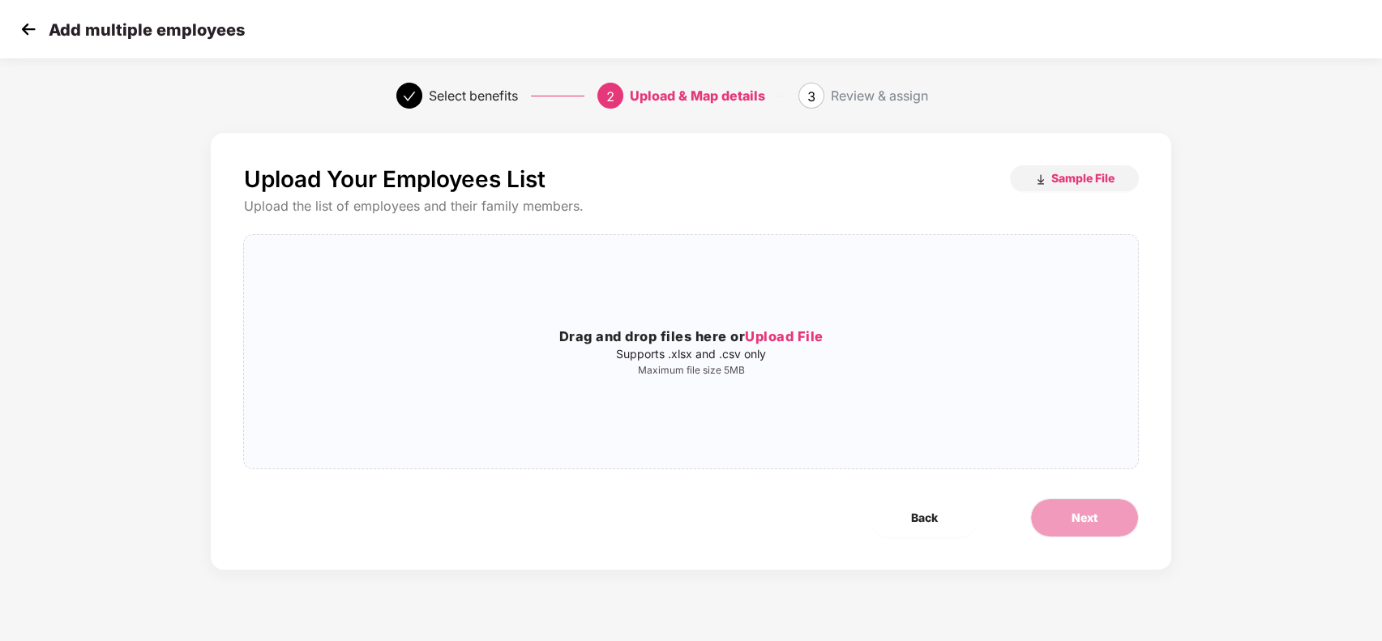
scroll to position [0, 0]
click at [773, 326] on div "Drag and drop files here or Upload File Supports .xlsx and .csv only Maximum fi…" at bounding box center [690, 352] width 893 height 208
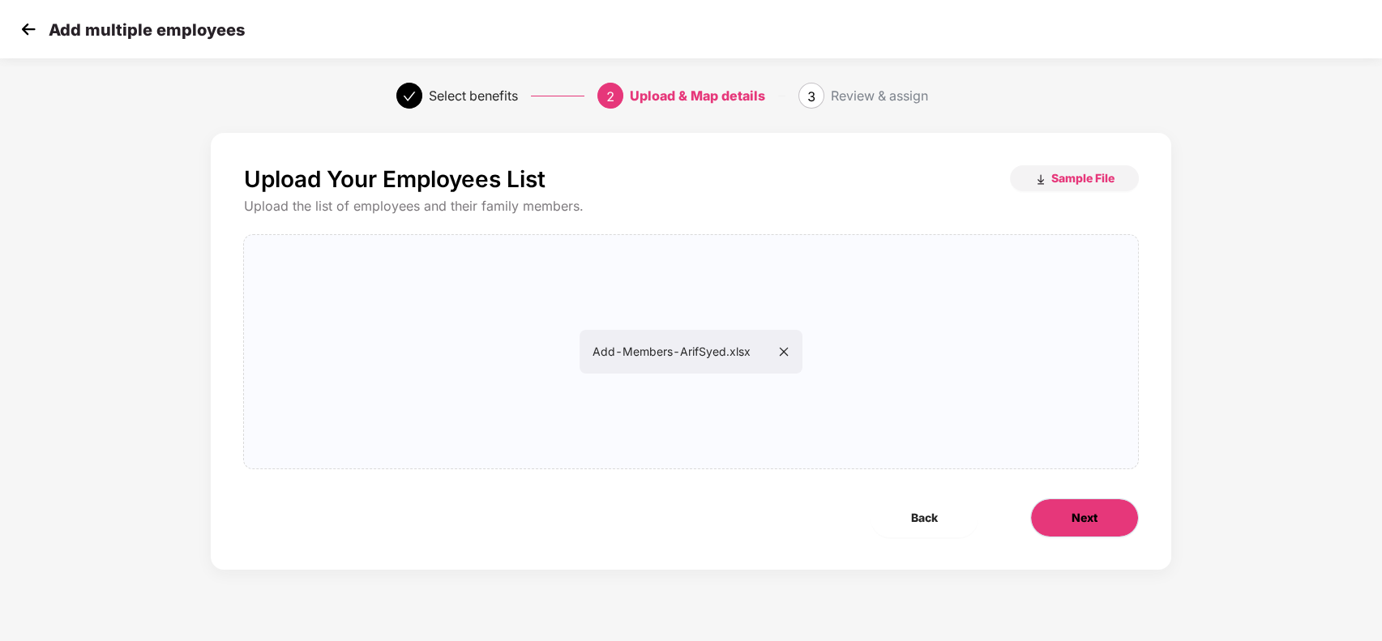
click at [1082, 523] on span "Next" at bounding box center [1085, 518] width 26 height 18
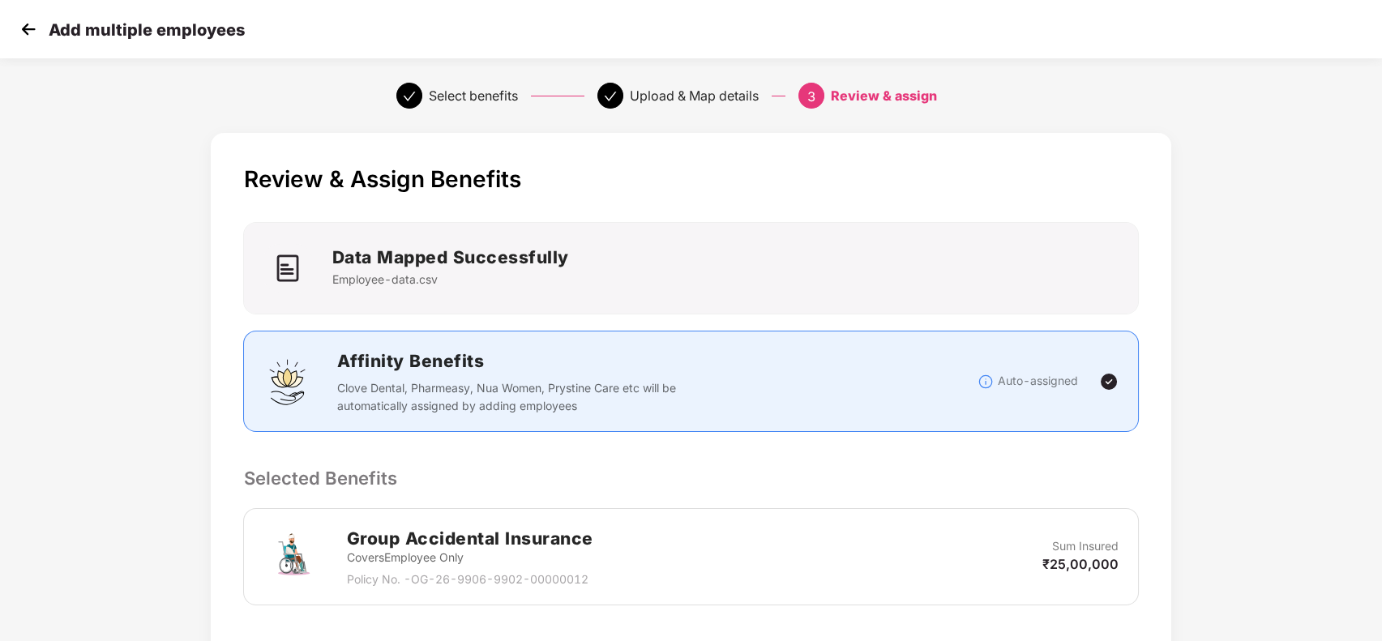
scroll to position [261, 0]
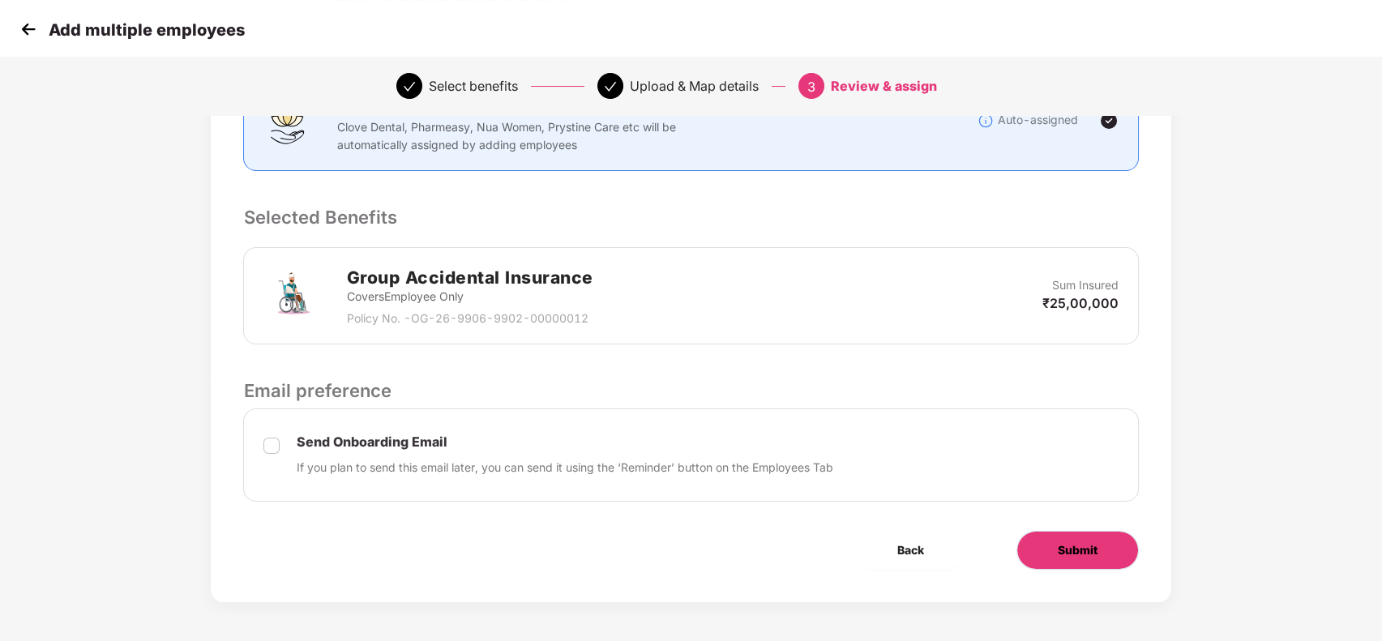
click at [1061, 558] on button "Submit" at bounding box center [1078, 550] width 122 height 39
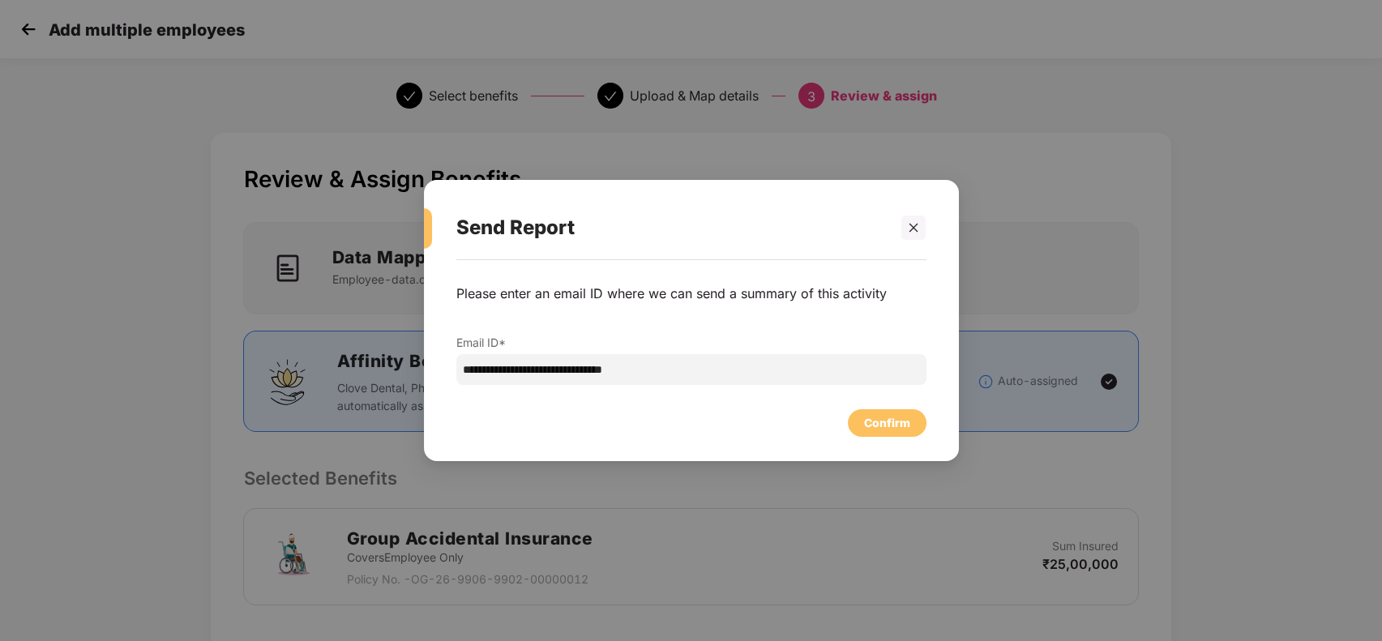
click at [906, 408] on div "Confirm" at bounding box center [691, 419] width 470 height 36
click at [893, 419] on div "Confirm" at bounding box center [887, 423] width 46 height 18
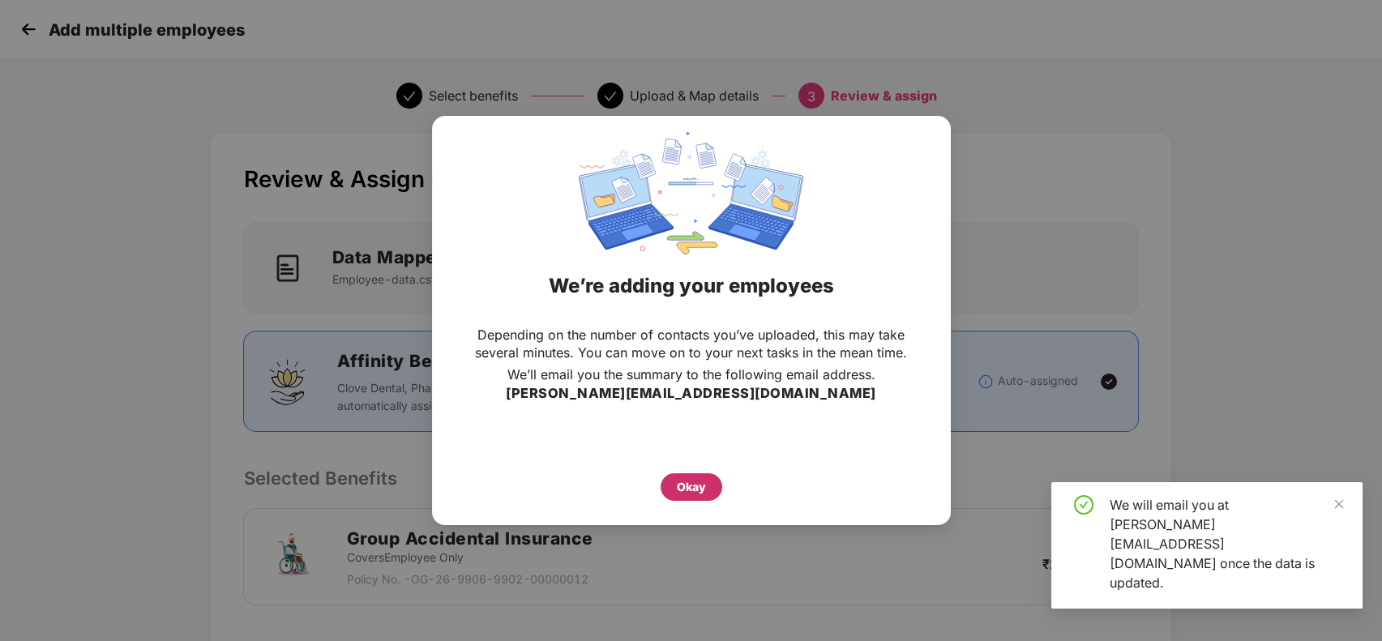
click at [690, 486] on div "Okay" at bounding box center [691, 487] width 29 height 18
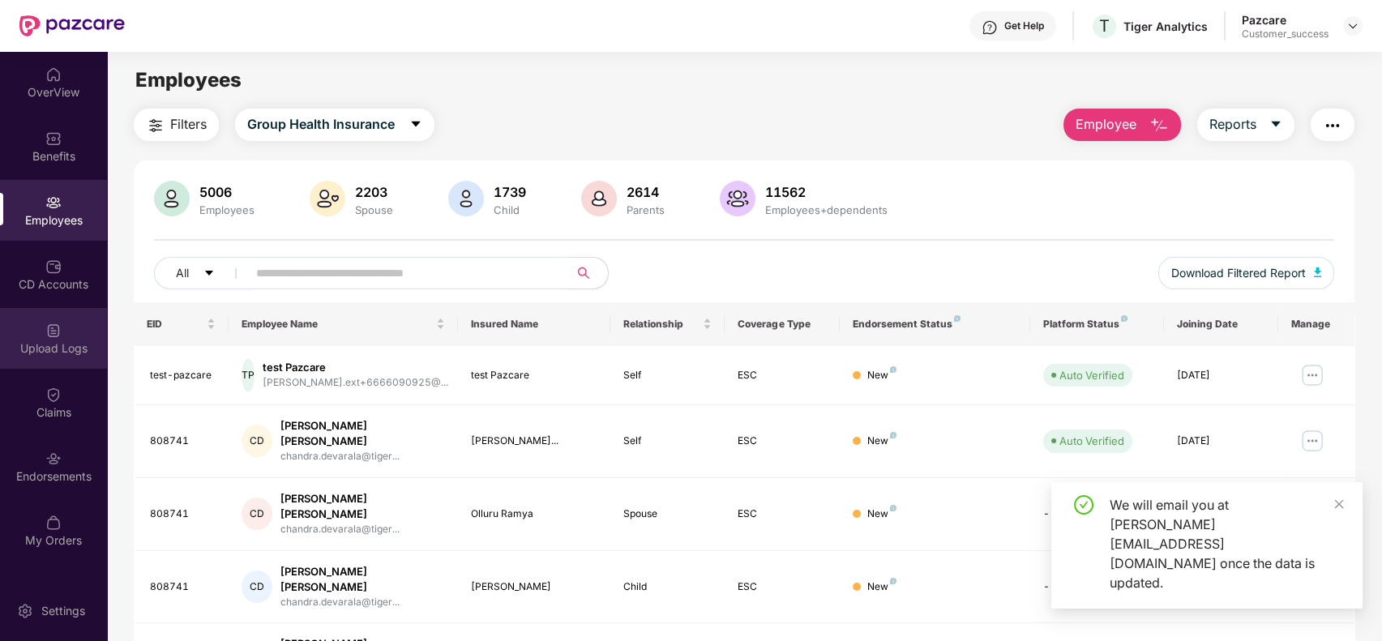
click at [68, 340] on div "Upload Logs" at bounding box center [53, 348] width 107 height 16
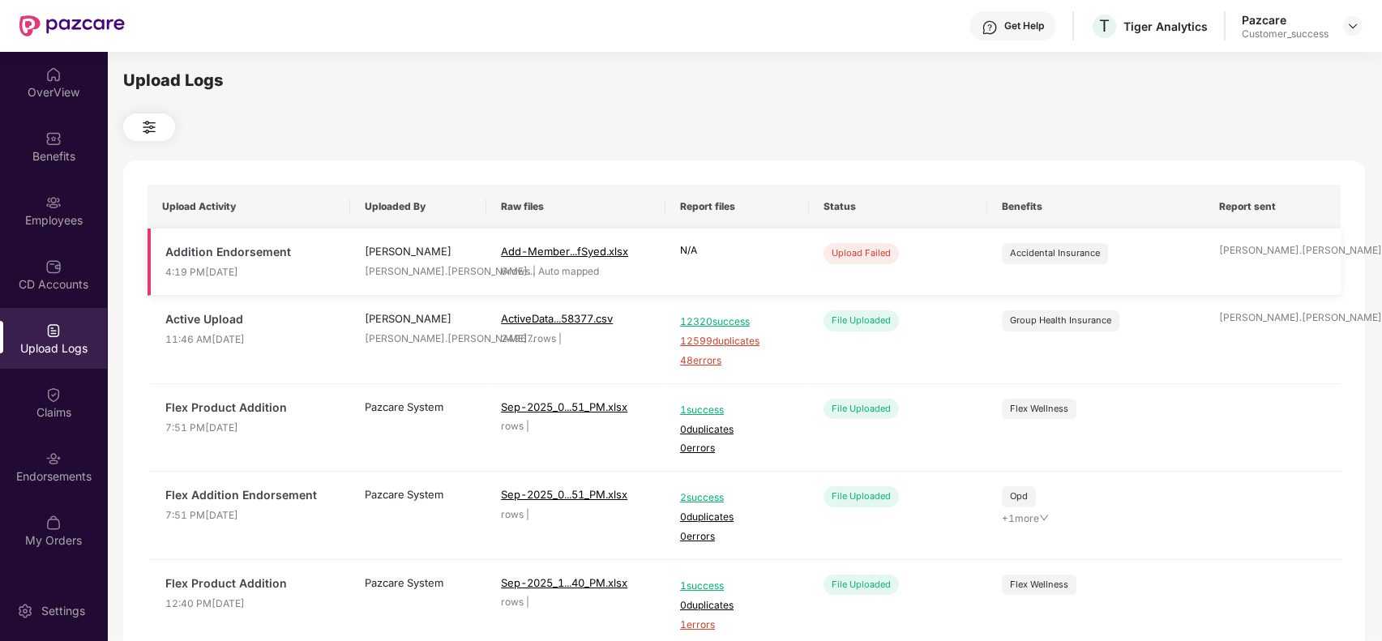
click at [871, 255] on div "Upload Failed" at bounding box center [861, 253] width 75 height 20
click at [685, 256] on p "N/A" at bounding box center [737, 250] width 114 height 15
click at [710, 242] on td "N/A" at bounding box center [737, 262] width 143 height 67
click at [666, 236] on td "N/A" at bounding box center [737, 262] width 143 height 67
click at [687, 246] on p "N/A" at bounding box center [737, 250] width 114 height 15
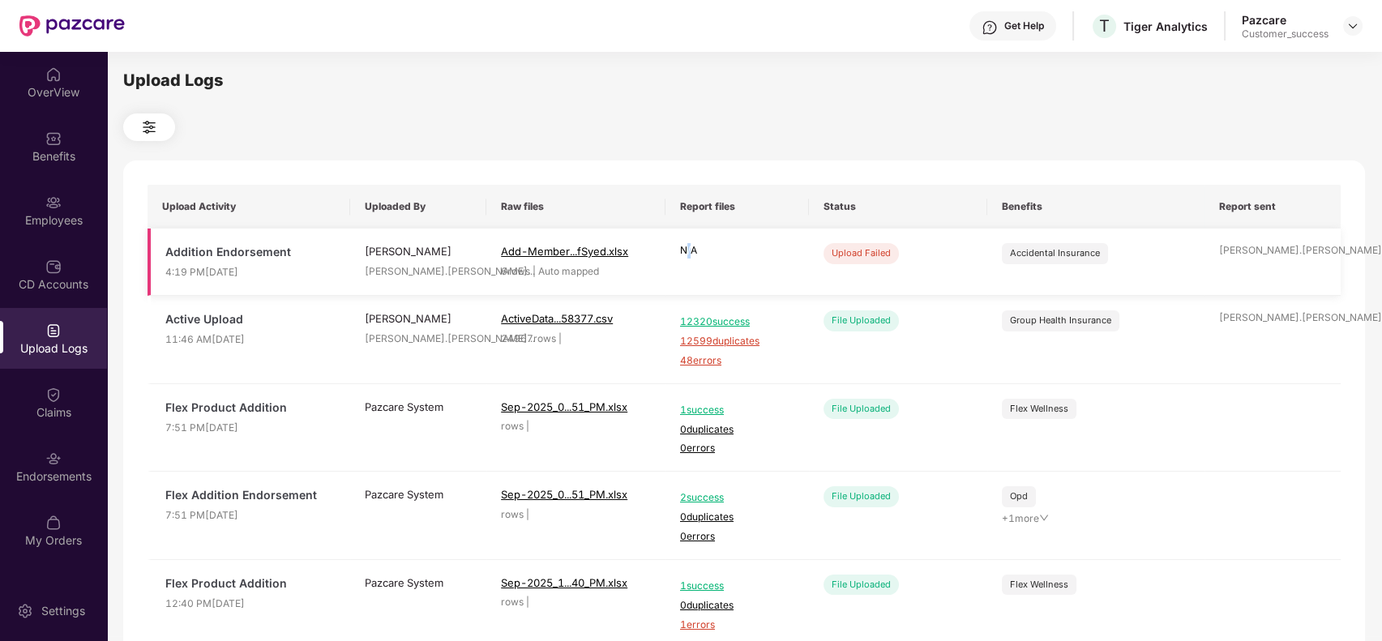
click at [687, 246] on p "N/A" at bounding box center [737, 250] width 114 height 15
click at [46, 195] on img at bounding box center [53, 203] width 16 height 16
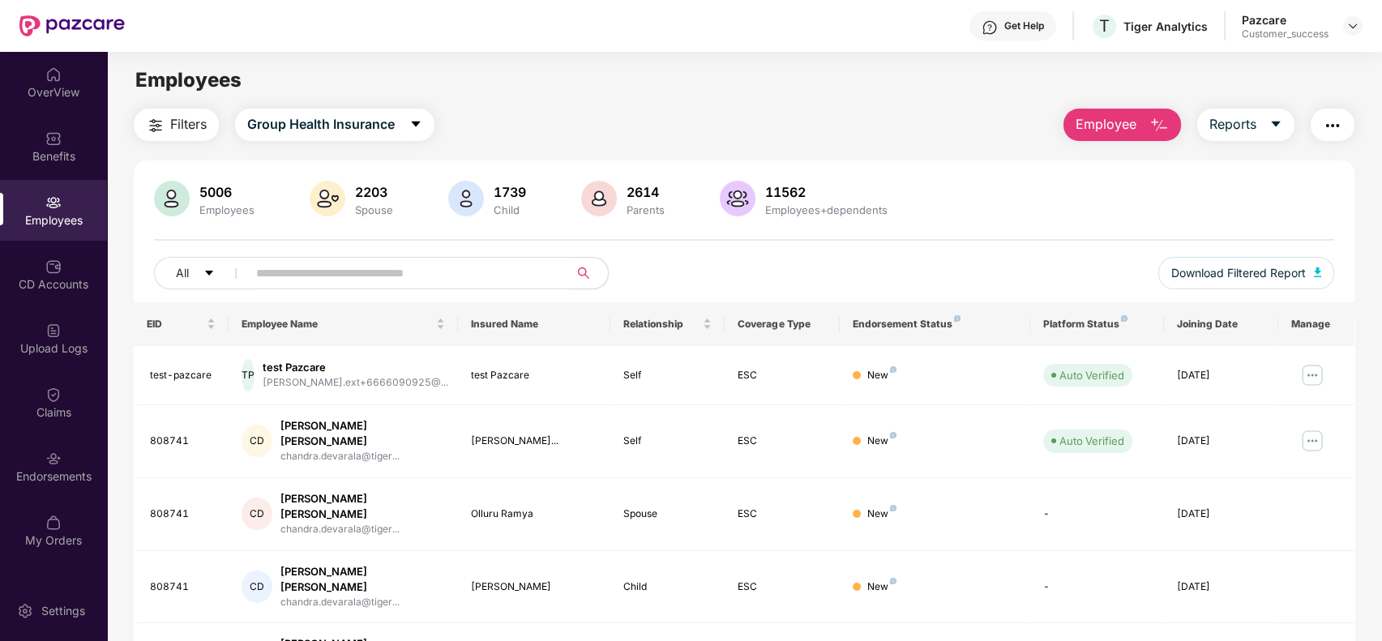
click at [275, 257] on span at bounding box center [403, 273] width 332 height 32
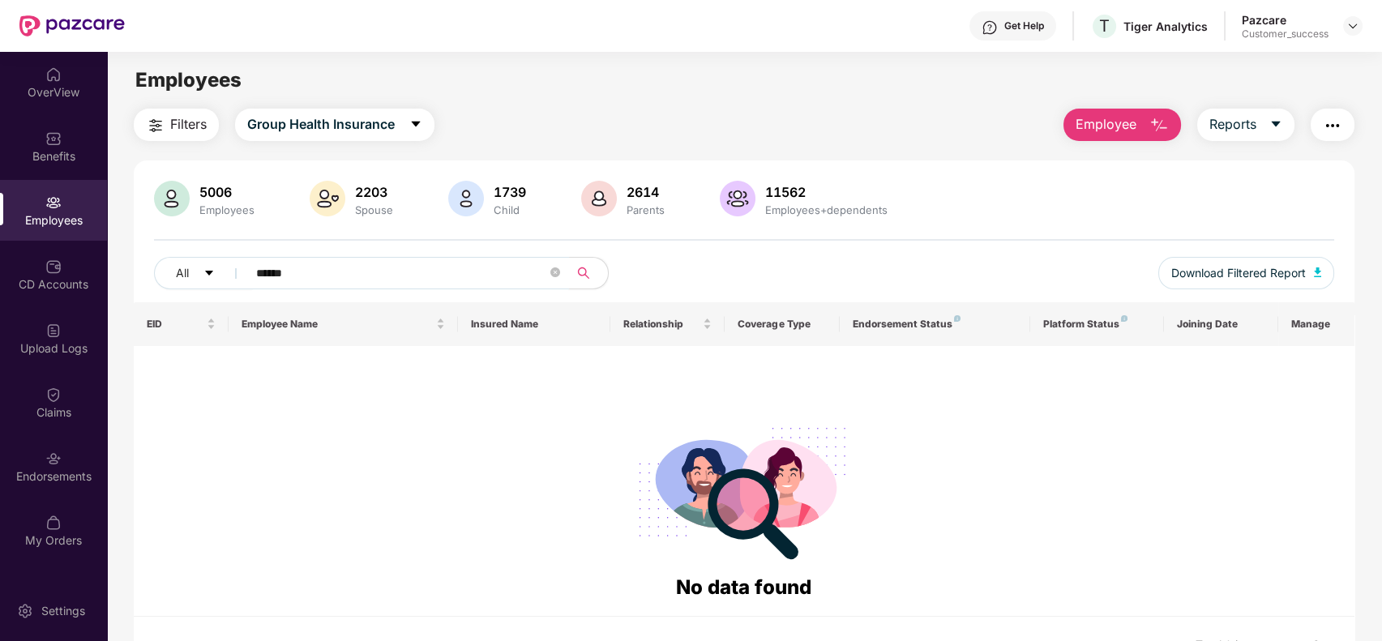
type input "******"
click at [350, 259] on span "******" at bounding box center [403, 273] width 332 height 32
click at [551, 275] on icon "close-circle" at bounding box center [555, 273] width 10 height 10
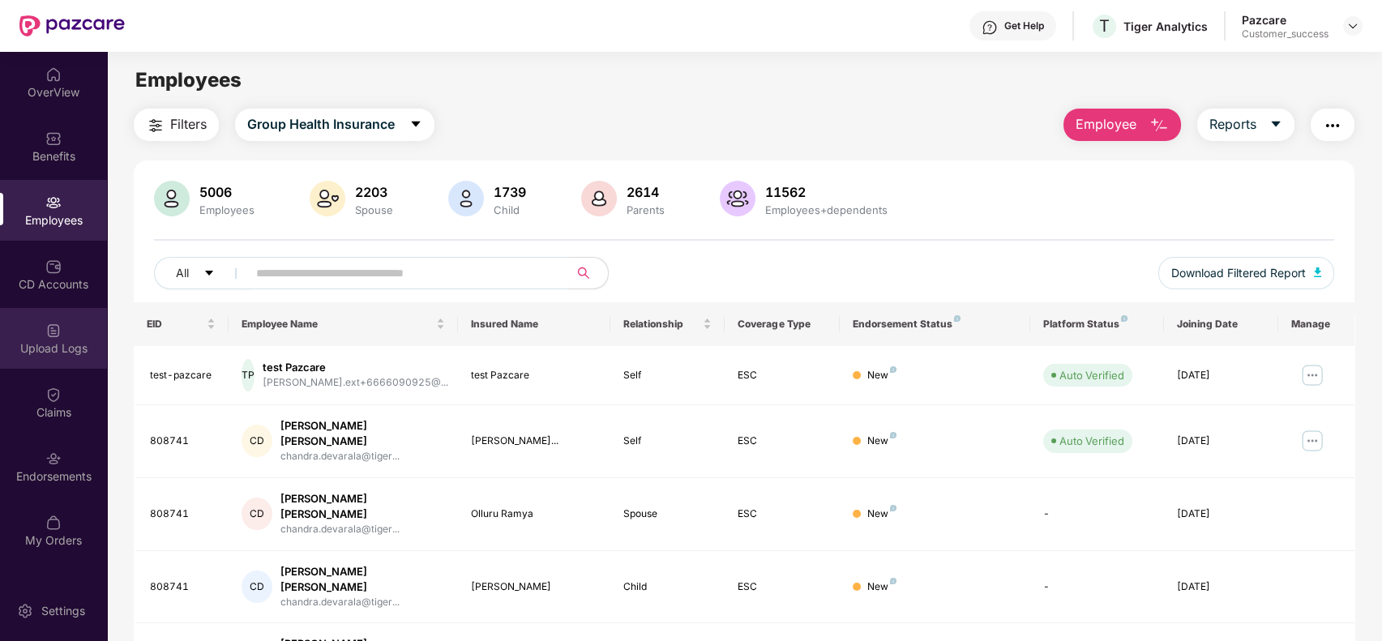
click at [88, 354] on div "Upload Logs" at bounding box center [53, 348] width 107 height 16
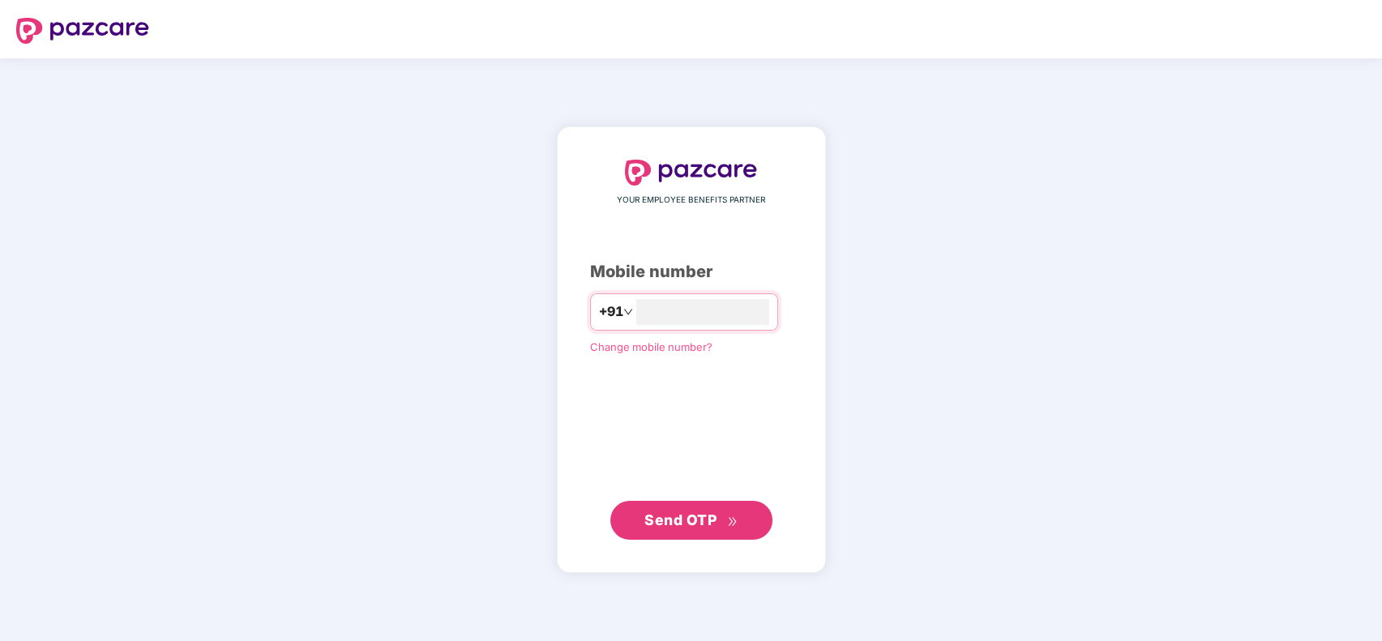
type input "*******"
